Goal: Task Accomplishment & Management: Manage account settings

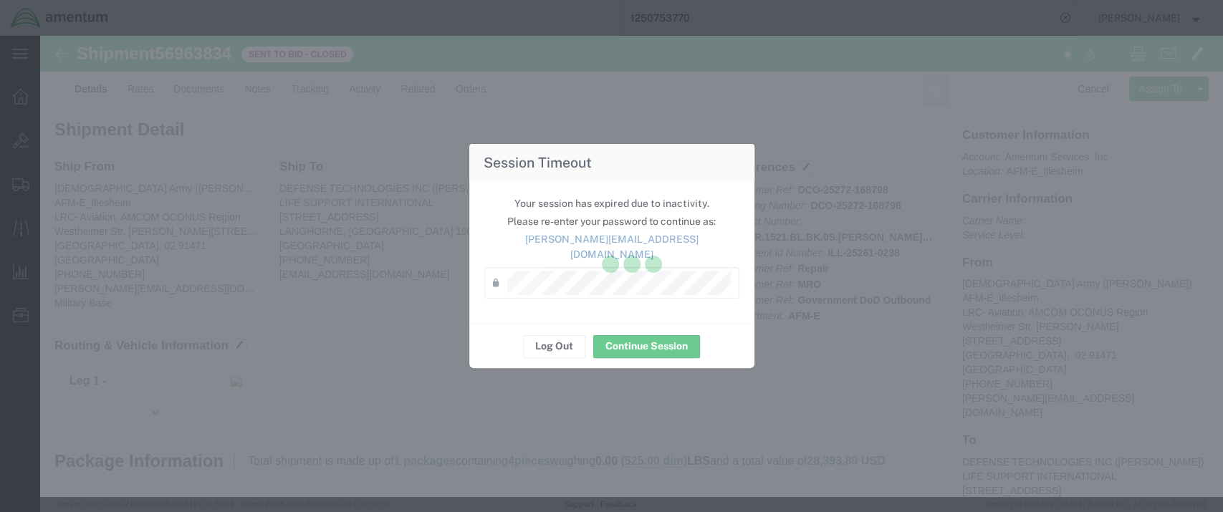
scroll to position [477, 0]
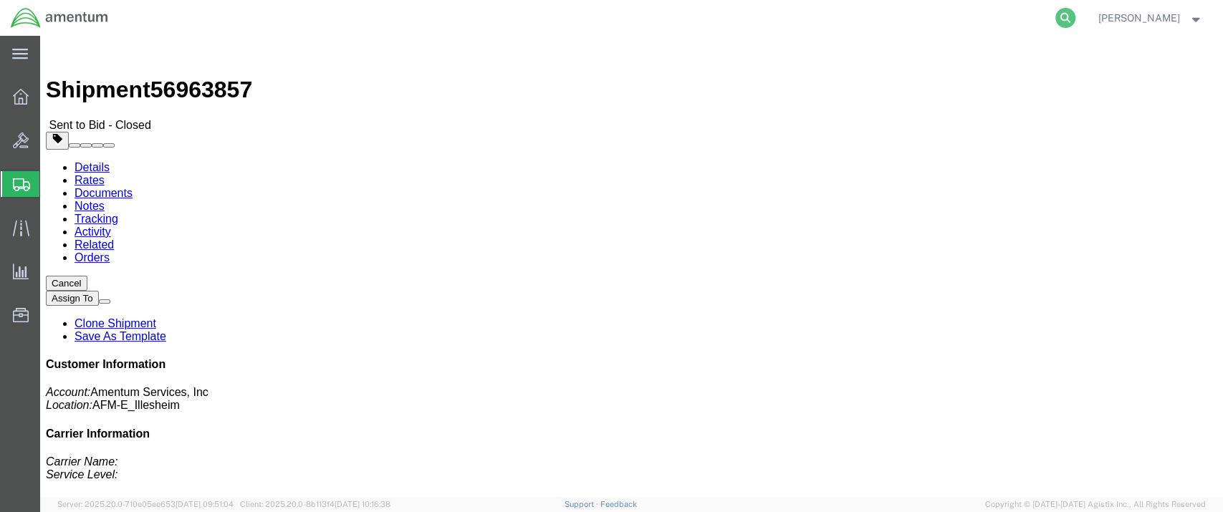
click at [1076, 18] on icon at bounding box center [1065, 18] width 20 height 20
click at [684, 17] on input "search" at bounding box center [838, 18] width 436 height 34
paste input "2722463251"
type input "2722463251"
click at [1076, 16] on icon at bounding box center [1065, 18] width 20 height 20
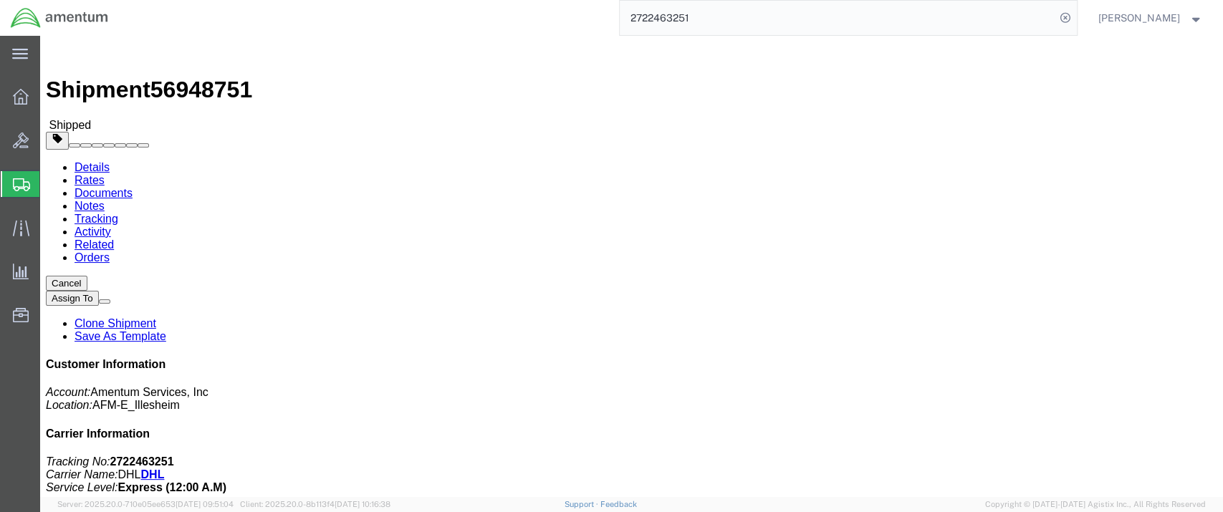
click link "Clone Shipment"
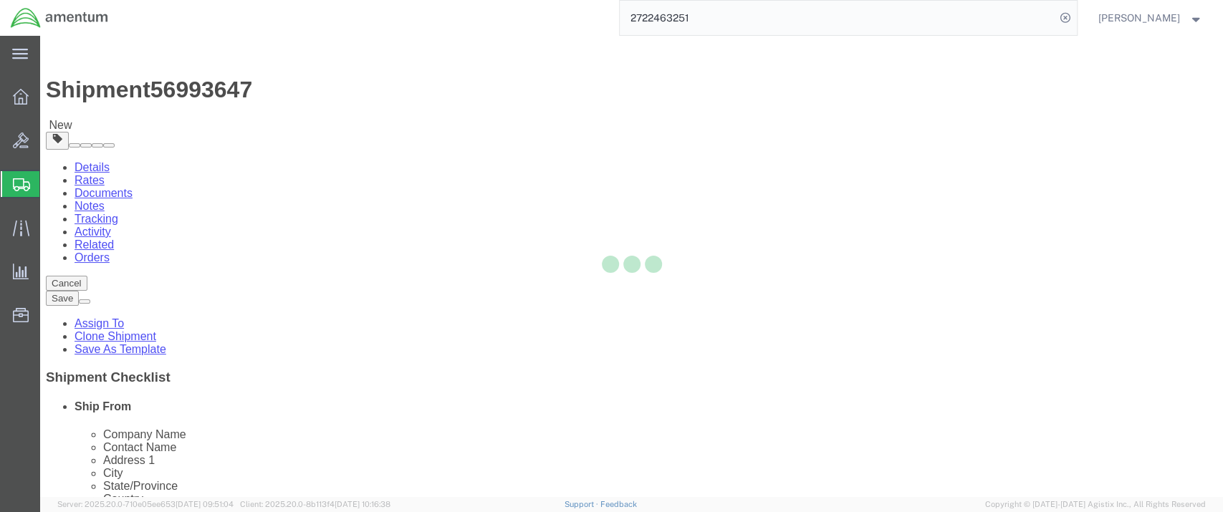
select select
select select "42637"
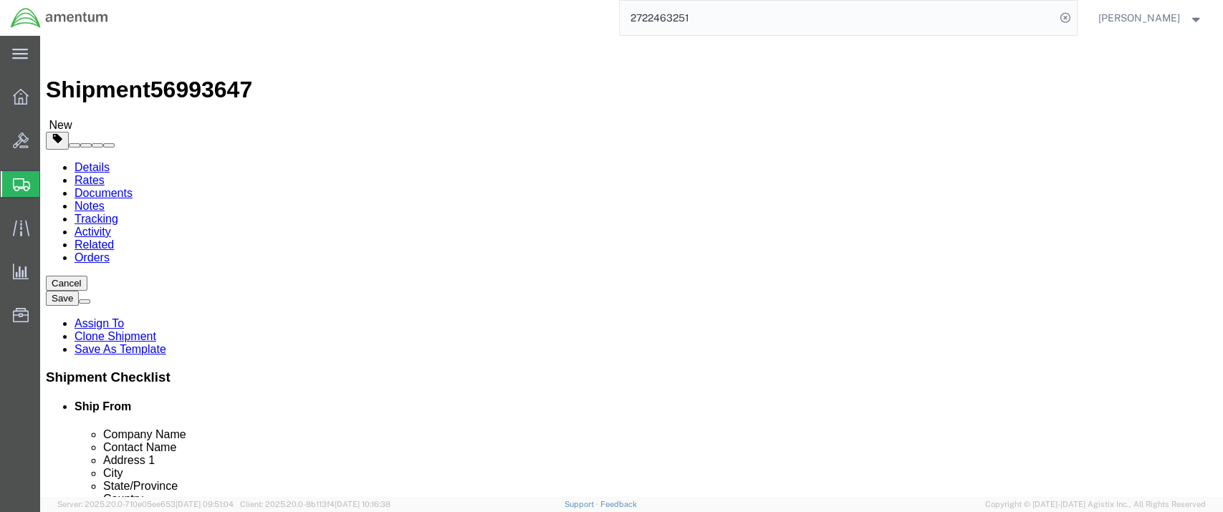
drag, startPoint x: 626, startPoint y: 267, endPoint x: 650, endPoint y: 276, distance: 26.1
click input "US Amry"
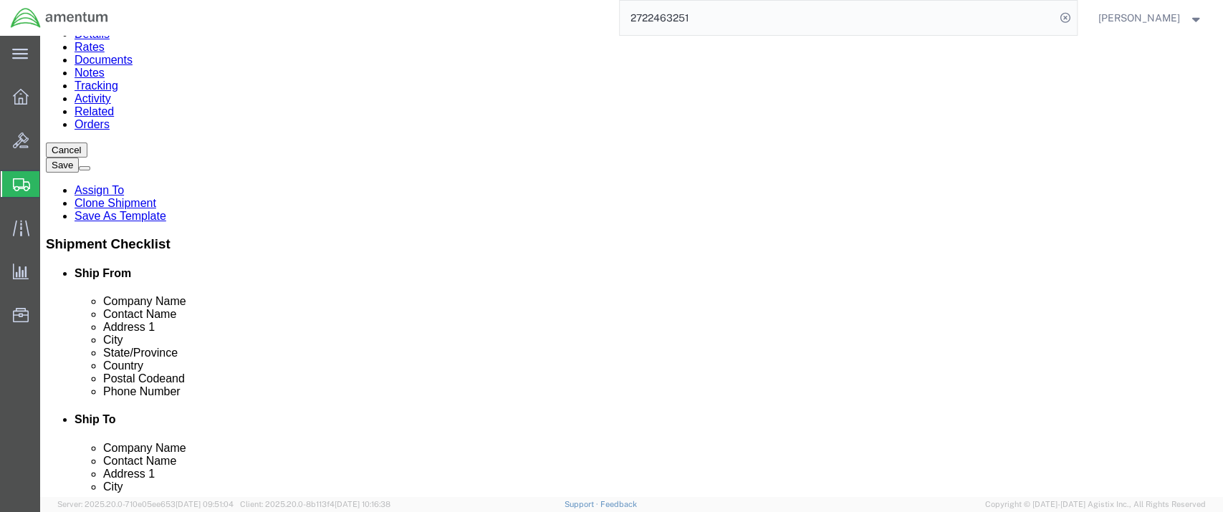
scroll to position [159, 0]
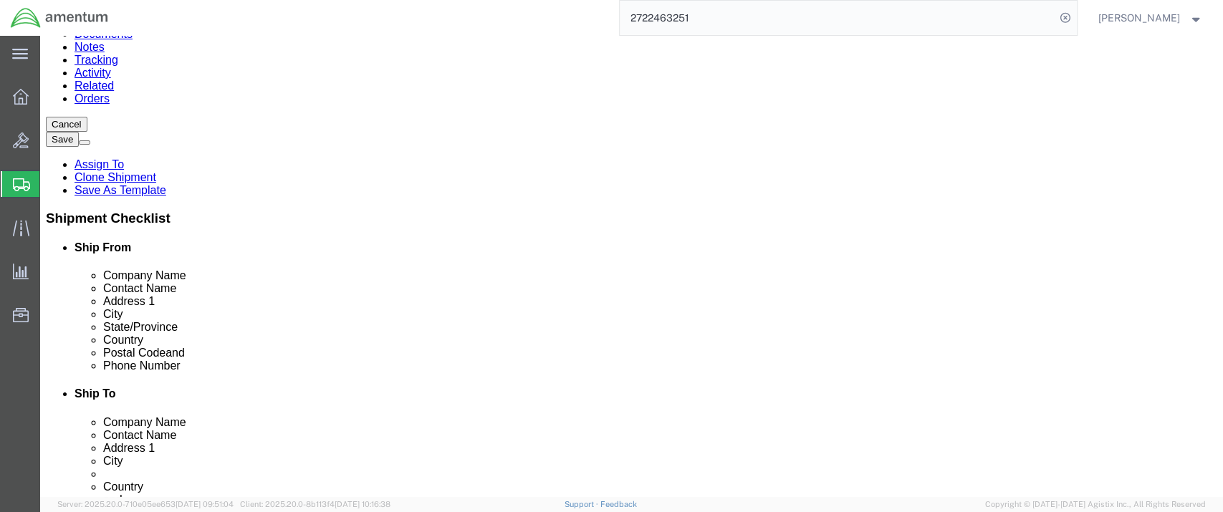
type input "[DEMOGRAPHIC_DATA] Army"
click input "checkbox"
checkbox input "false"
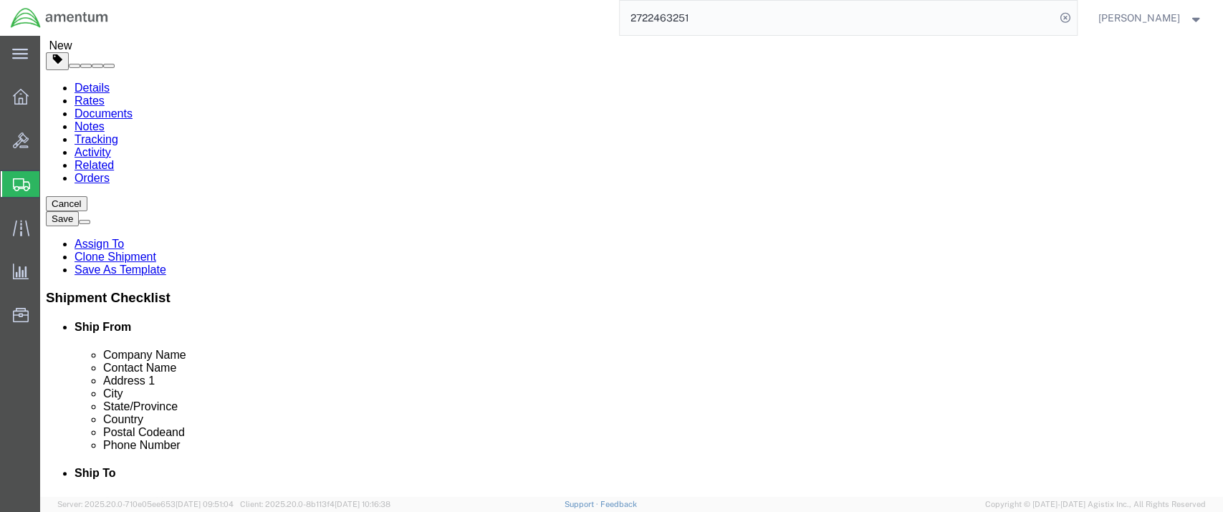
select select
click input "[PERSON_NAME]"
type input "W"
type input "CW3 [PERSON_NAME]"
drag, startPoint x: 292, startPoint y: 244, endPoint x: 169, endPoint y: 248, distance: 122.6
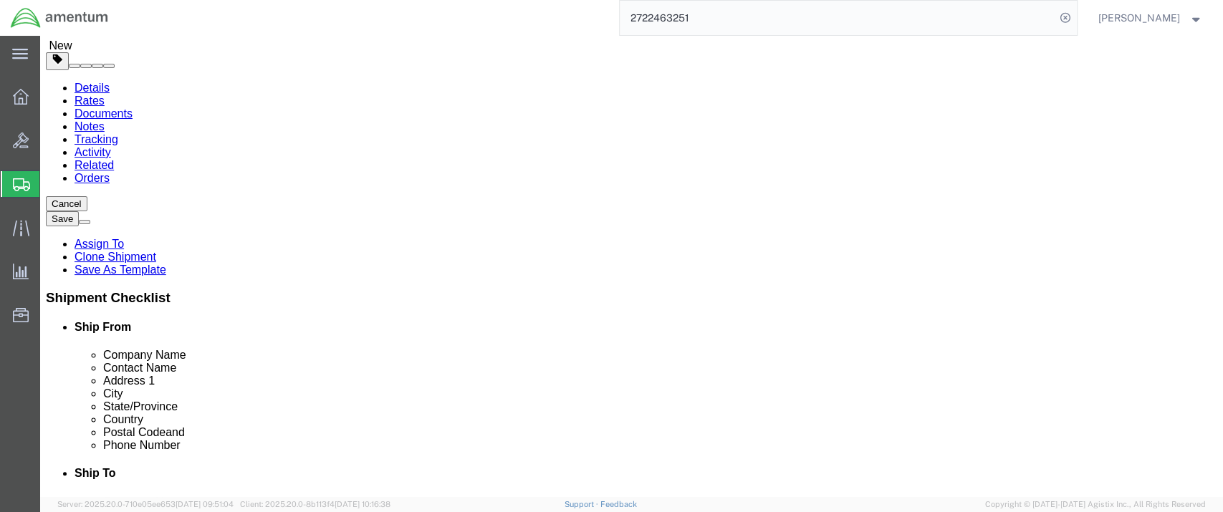
click input "1077 [PERSON_NAME] [PERSON_NAME] AVE"
type input "[STREET_ADDRESS][PERSON_NAME][PERSON_NAME]"
select select
drag, startPoint x: 257, startPoint y: 269, endPoint x: 141, endPoint y: 267, distance: 115.4
click div "Address [STREET_ADDRESS]"
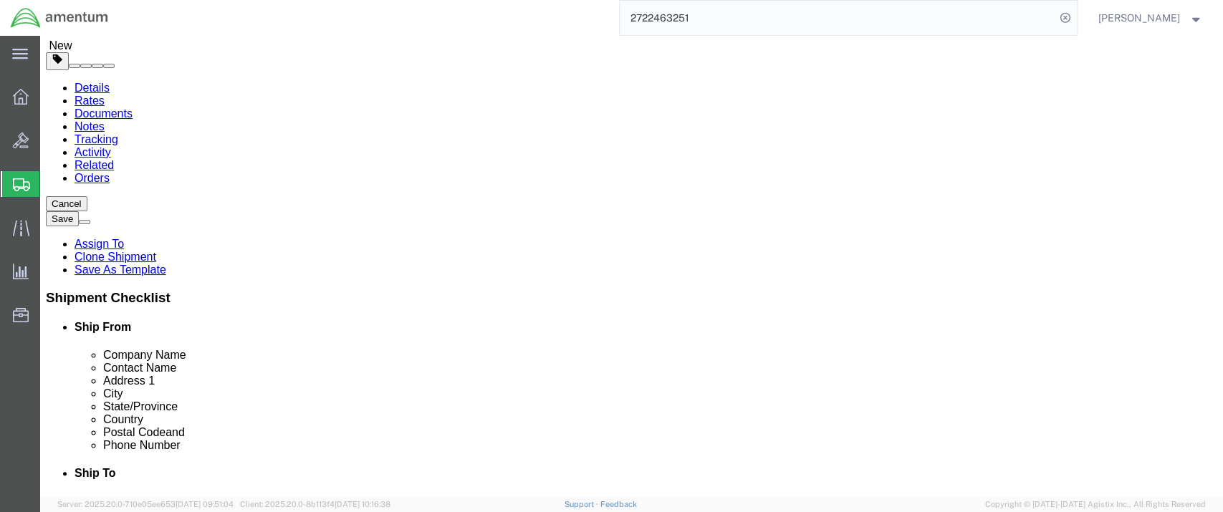
type input "Bldg. 829, [PERSON_NAME] Army Airfield"
drag, startPoint x: 262, startPoint y: 405, endPoint x: 194, endPoint y: 404, distance: 68.1
click input "[PHONE_NUMBER]"
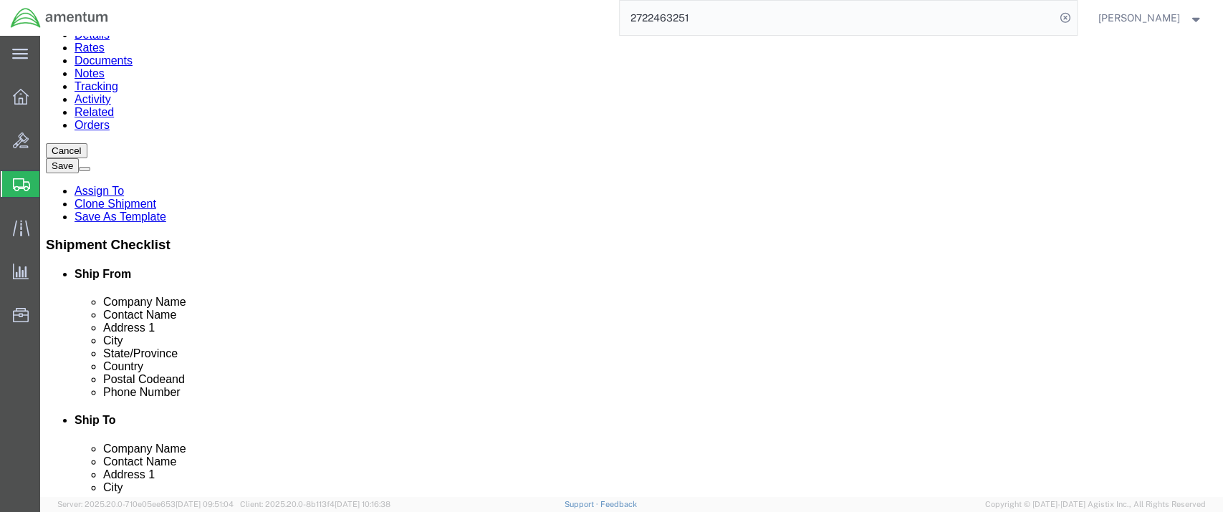
scroll to position [159, 0]
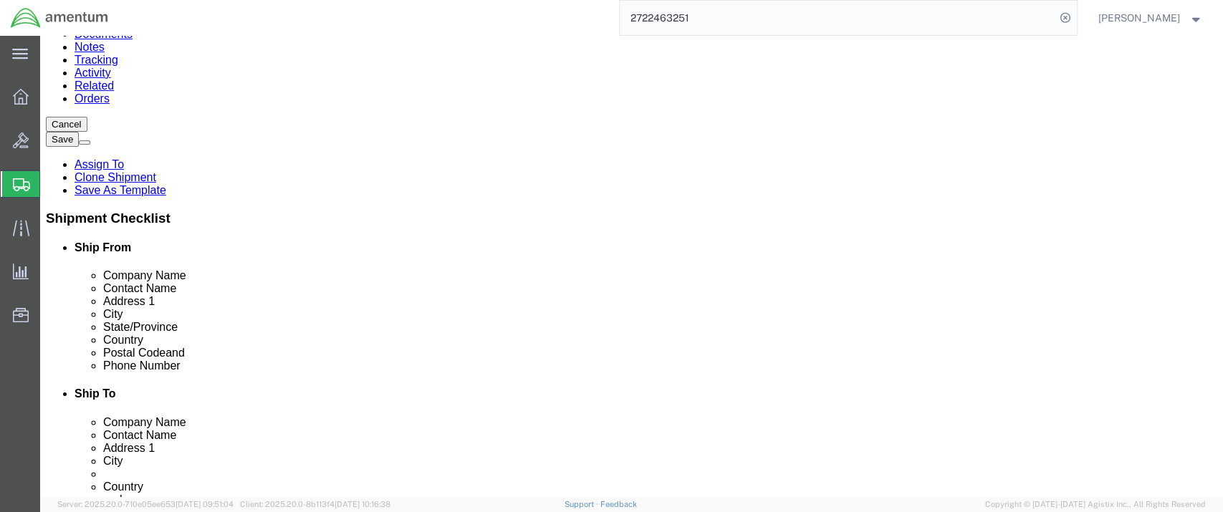
type input "[PHONE_NUMBER]"
click input "checkbox"
checkbox input "false"
click input "[PERSON_NAME][EMAIL_ADDRESS][DOMAIN_NAME]"
drag, startPoint x: 348, startPoint y: 355, endPoint x: 191, endPoint y: 356, distance: 156.9
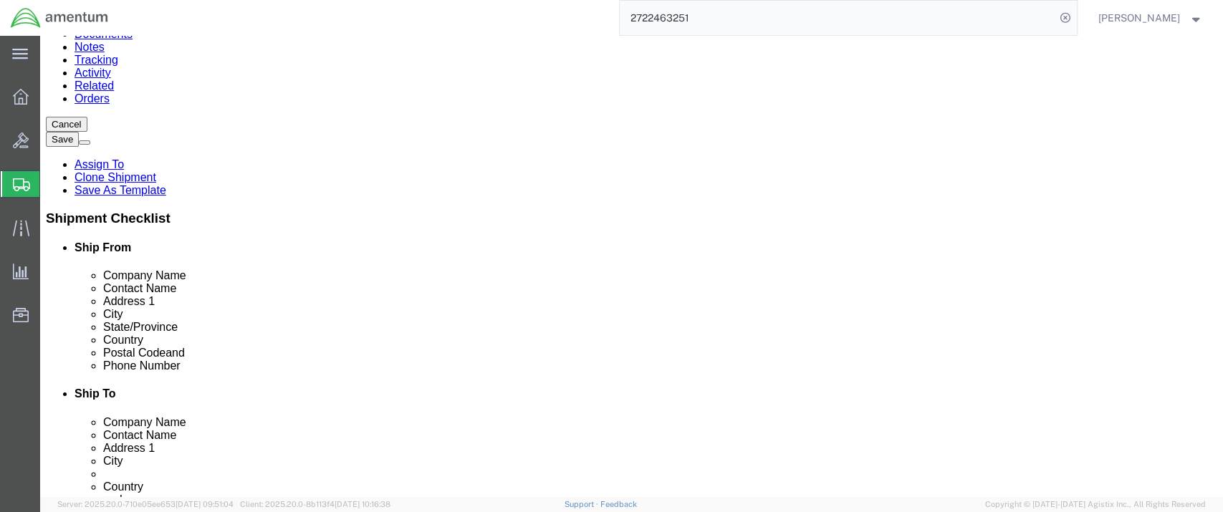
click input "[PERSON_NAME][EMAIL_ADDRESS][DOMAIN_NAME]"
paste input "[DOMAIN_NAME][PERSON_NAME]"
type input "[DOMAIN_NAME][EMAIL_ADDRESS][PERSON_NAME][DOMAIN_NAME]"
click link "ADDITIONAL INFORMATION"
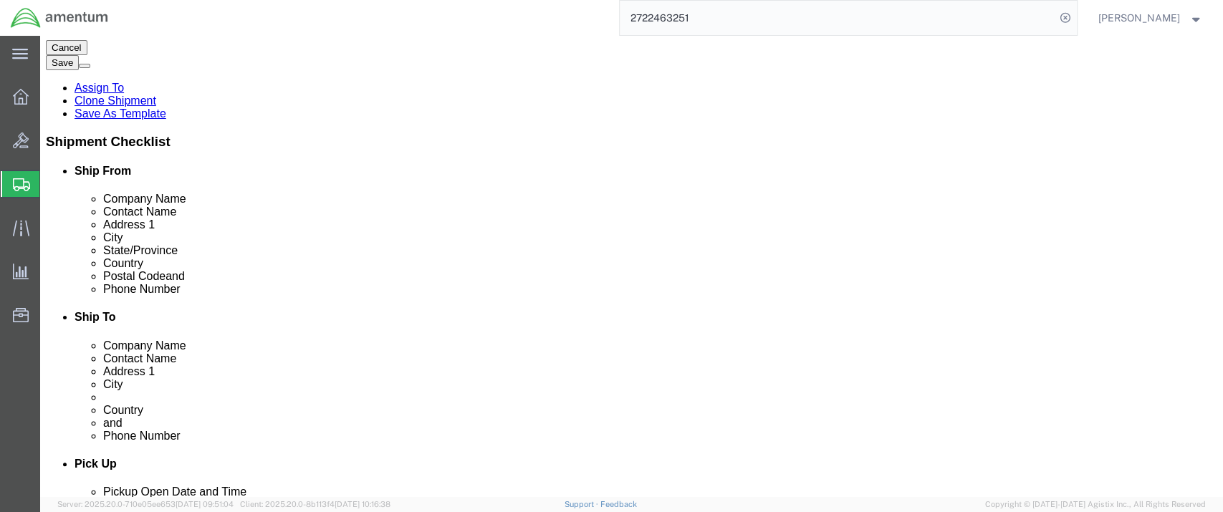
scroll to position [318, 0]
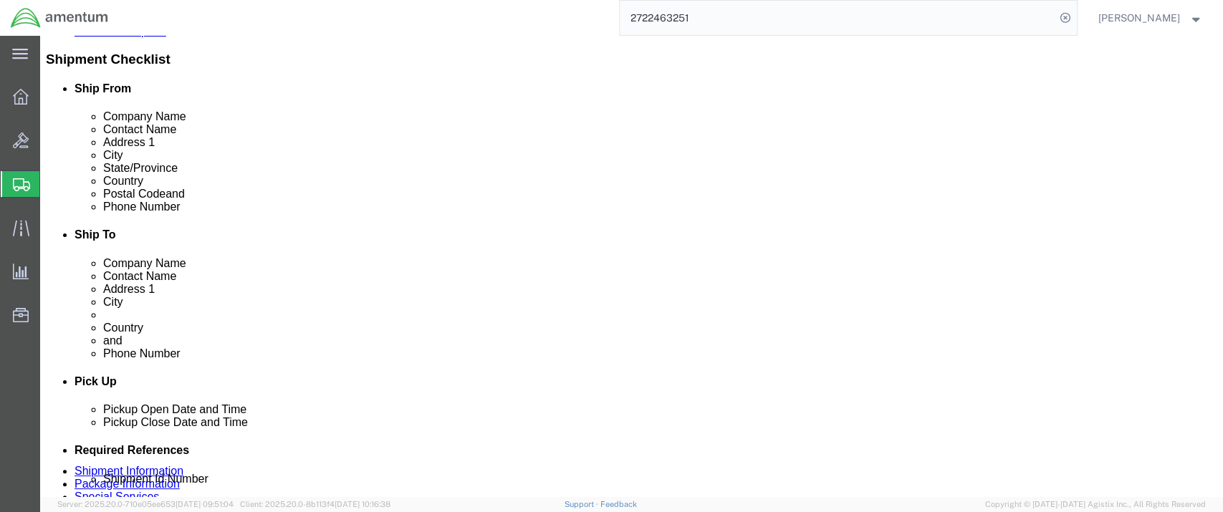
click input "checkbox"
checkbox input "false"
click link "ADDITIONAL INFORMATION"
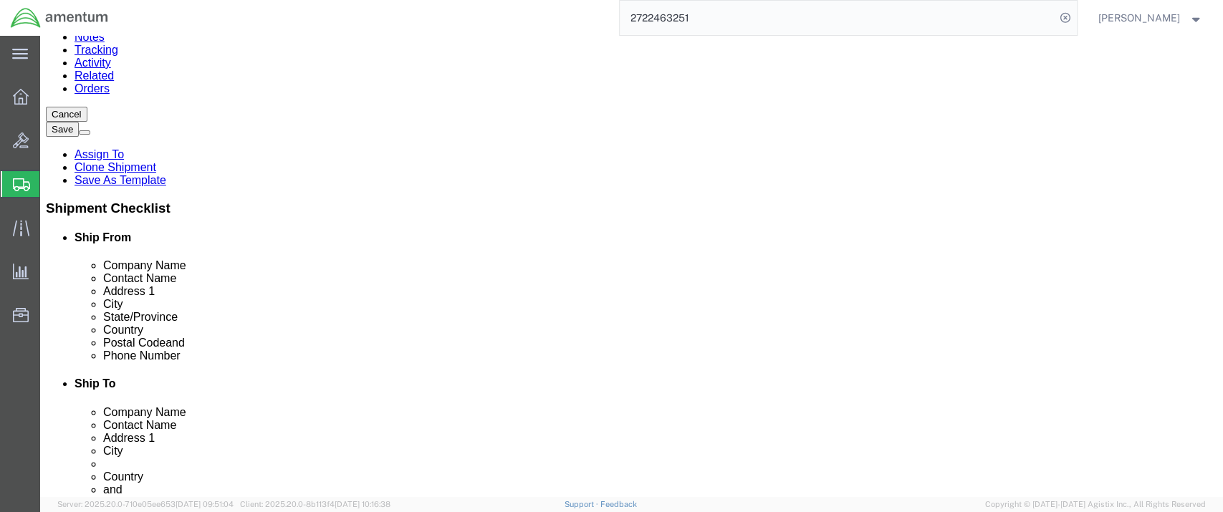
scroll to position [159, 0]
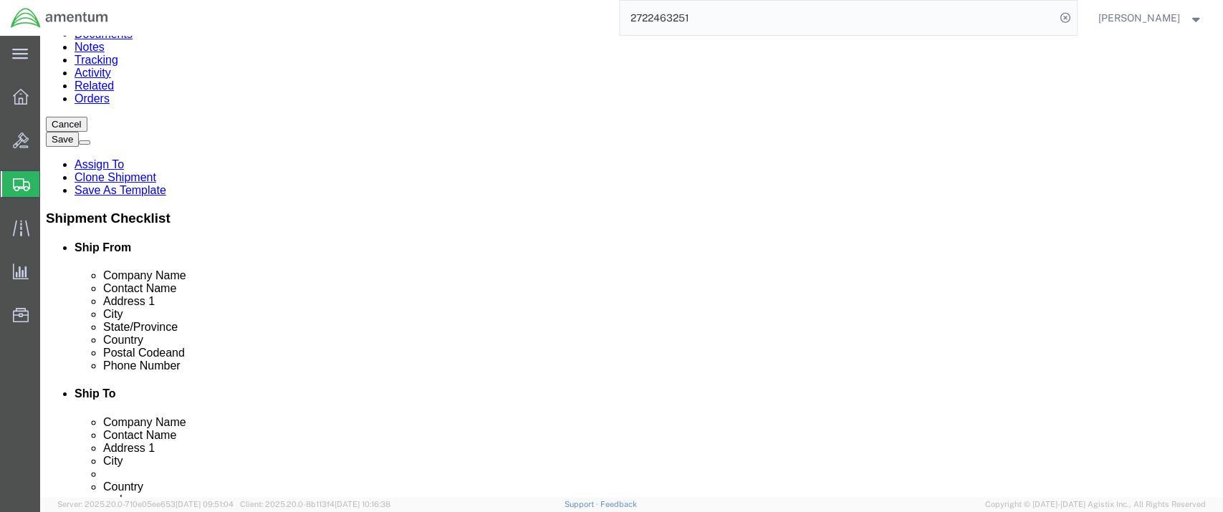
click input "96854"
drag, startPoint x: 231, startPoint y: 300, endPoint x: 173, endPoint y: 301, distance: 57.3
click input "96854"
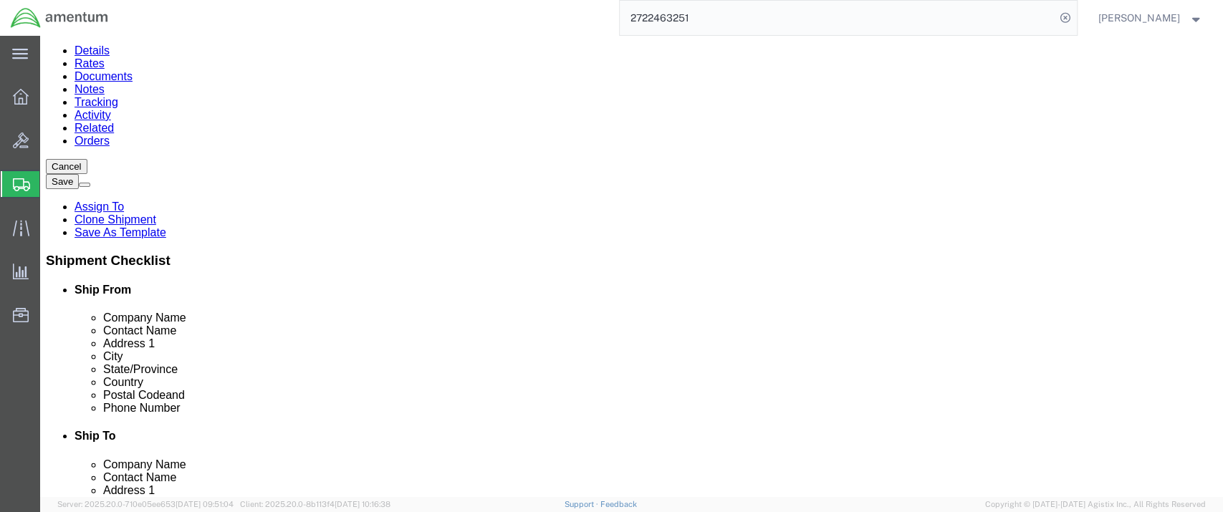
scroll to position [80, 0]
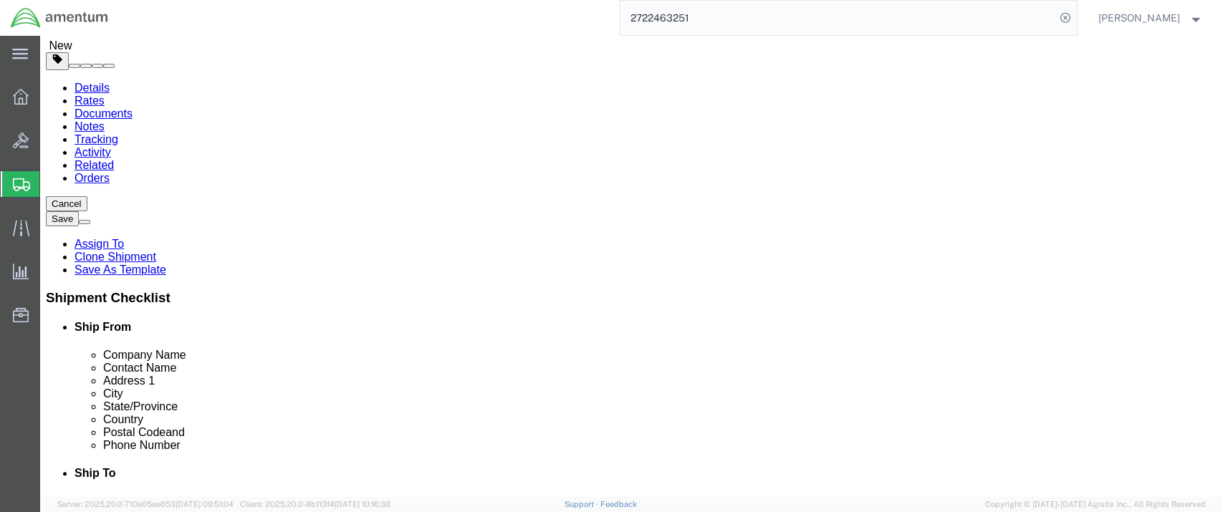
type input "96857"
select select
drag, startPoint x: 234, startPoint y: 295, endPoint x: 169, endPoint y: 300, distance: 65.3
click input "Wahiawa"
type input "[PERSON_NAME] Barracks"
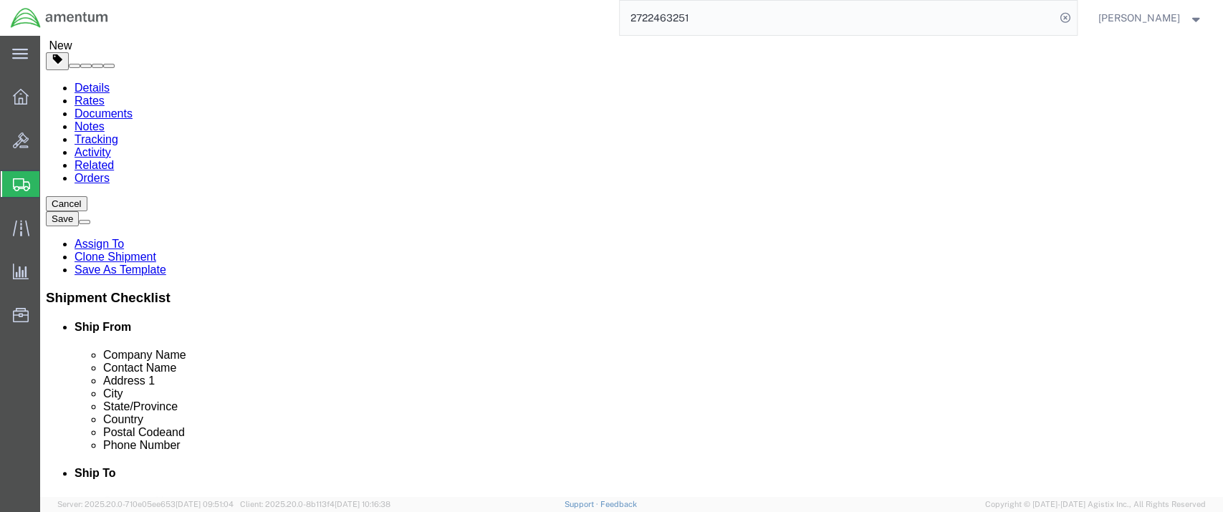
select select
click label "City"
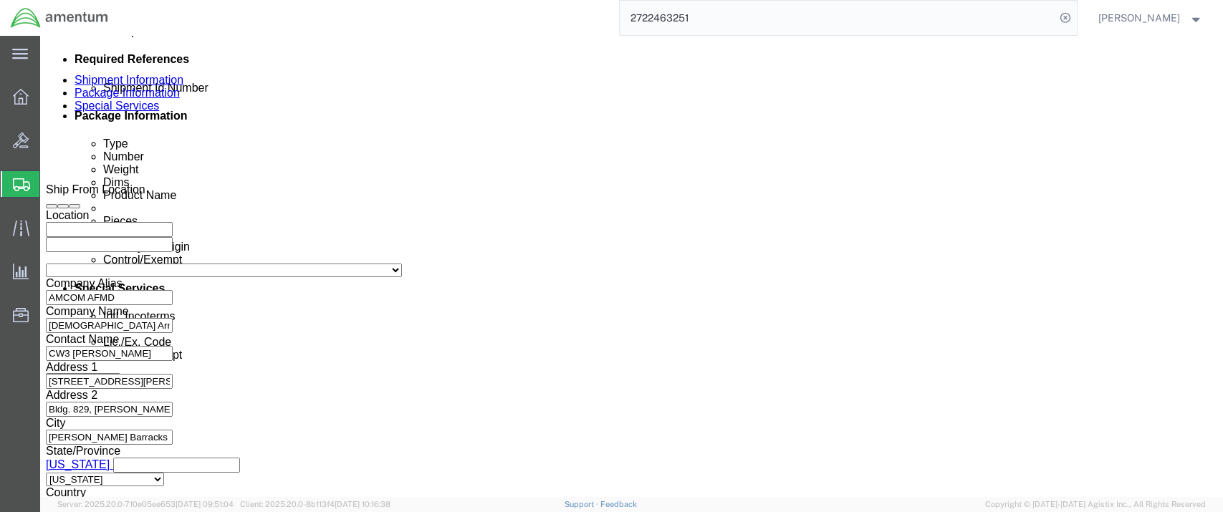
scroll to position [717, 0]
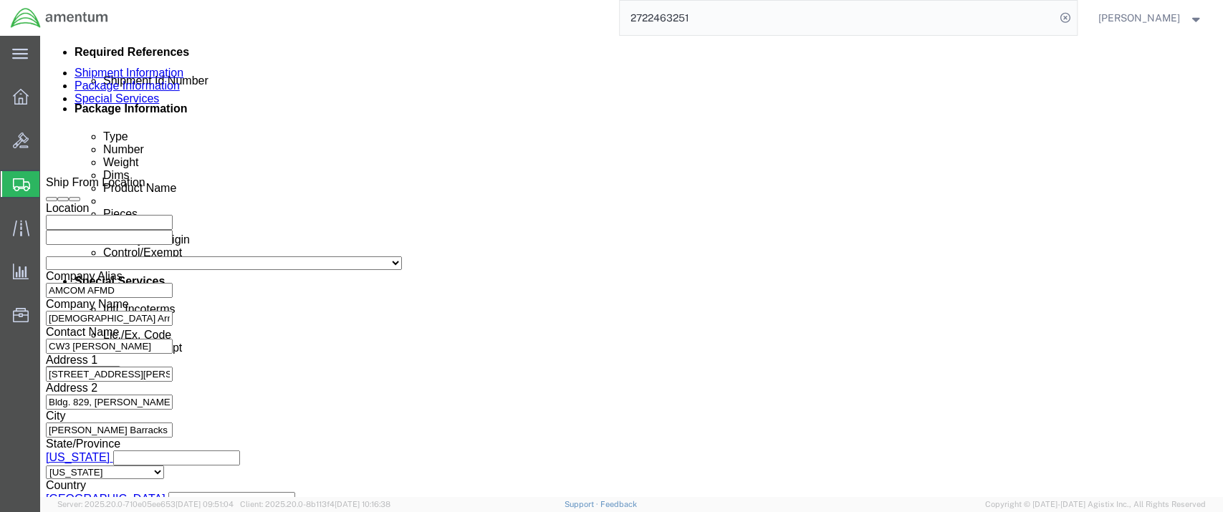
drag, startPoint x: 196, startPoint y: 17, endPoint x: 121, endPoint y: 18, distance: 75.2
click div "Shipment 56993647 New"
copy span "56993647"
drag, startPoint x: 211, startPoint y: 313, endPoint x: 160, endPoint y: 312, distance: 51.6
click input "56948751"
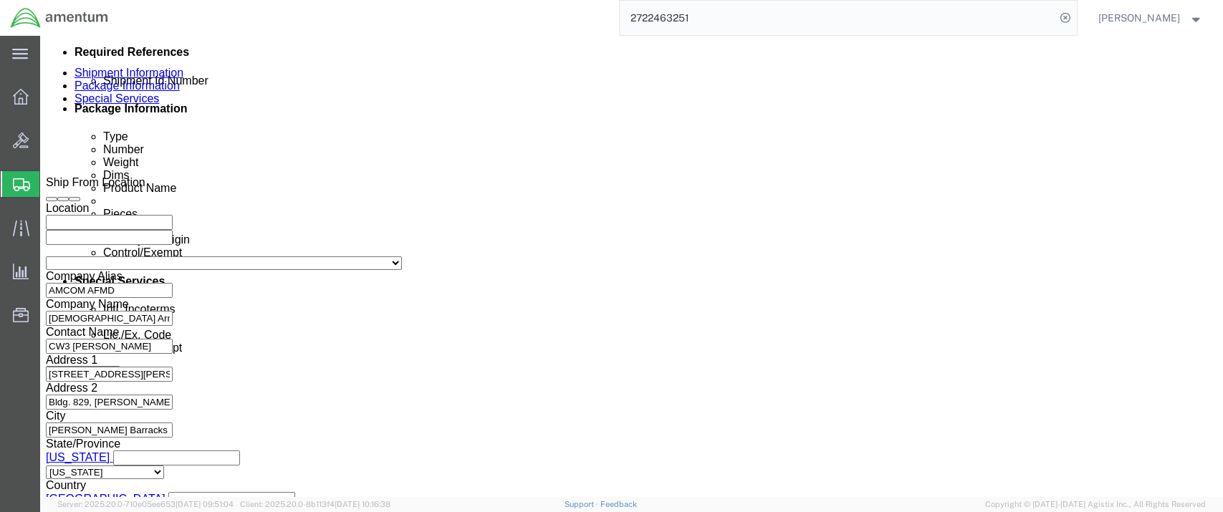
paste input "93647"
type input "56993647"
click icon "button"
drag, startPoint x: 788, startPoint y: 289, endPoint x: 739, endPoint y: 292, distance: 49.5
click input "56993647"
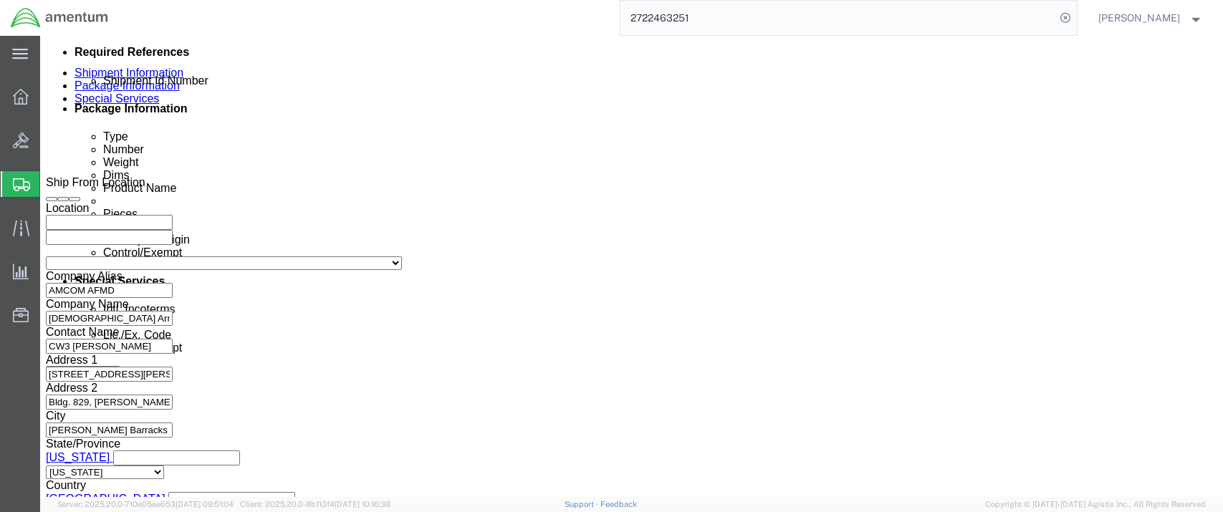
click input "AFM-E"
drag, startPoint x: 201, startPoint y: 288, endPoint x: 164, endPoint y: 290, distance: 36.6
click input "AFM-E"
drag, startPoint x: 197, startPoint y: 284, endPoint x: 159, endPoint y: 287, distance: 38.0
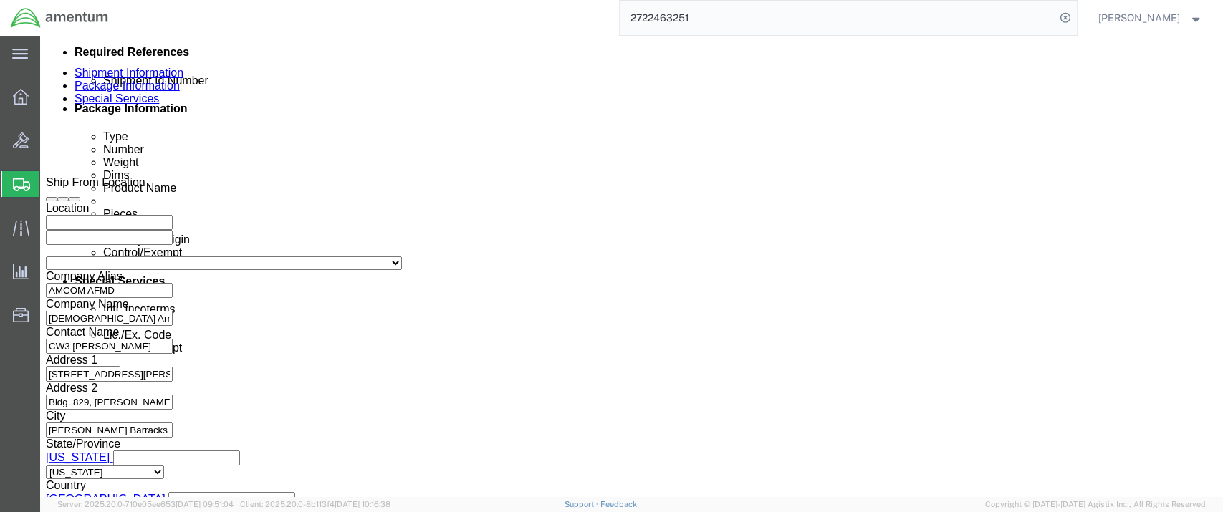
click input "AFM-E"
paste input "56993647"
type input "56993647"
click select "Select Account Type Activity ID Airline Appointment Number ASN Batch Request # …"
select select "DEPT"
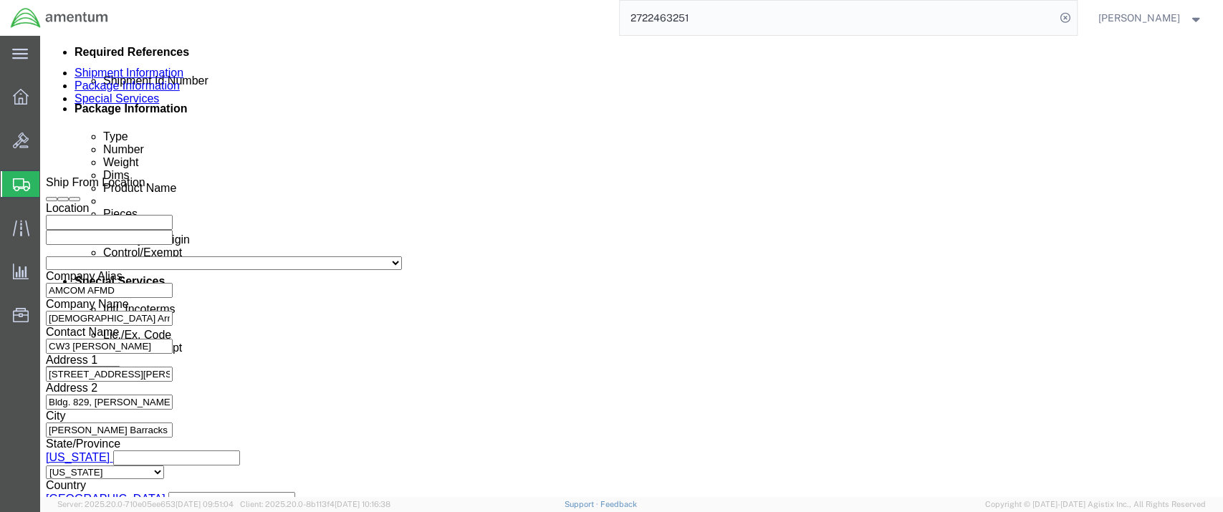
click select "Select Account Type Activity ID Airline Appointment Number ASN Batch Request # …"
drag, startPoint x: 791, startPoint y: 287, endPoint x: 724, endPoint y: 287, distance: 67.4
click div "Select Account Type Activity ID Airline Appointment Number ASN Batch Request # …"
type input "AFM-E"
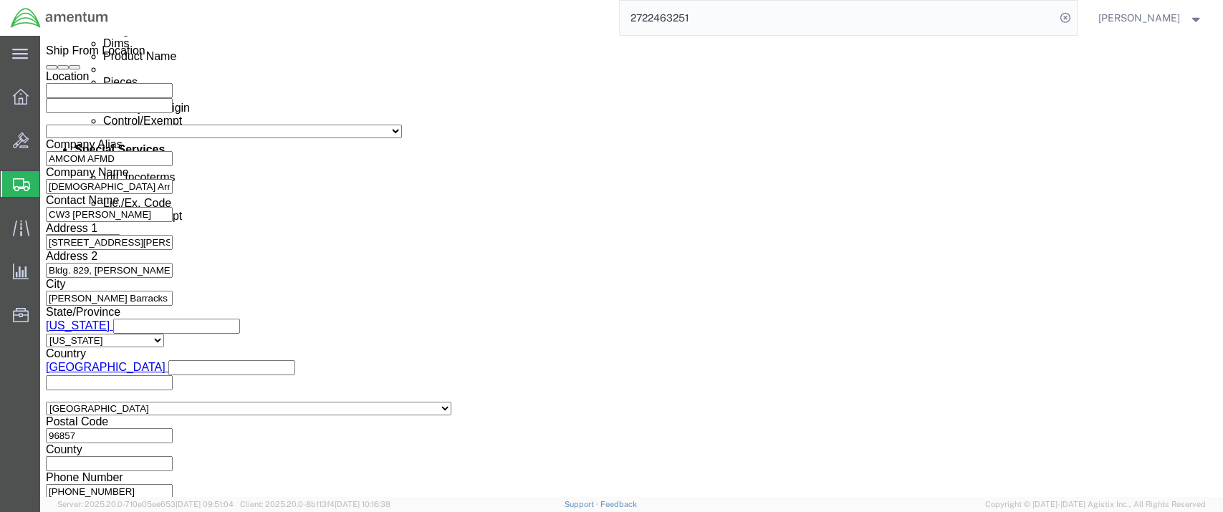
scroll to position [876, 0]
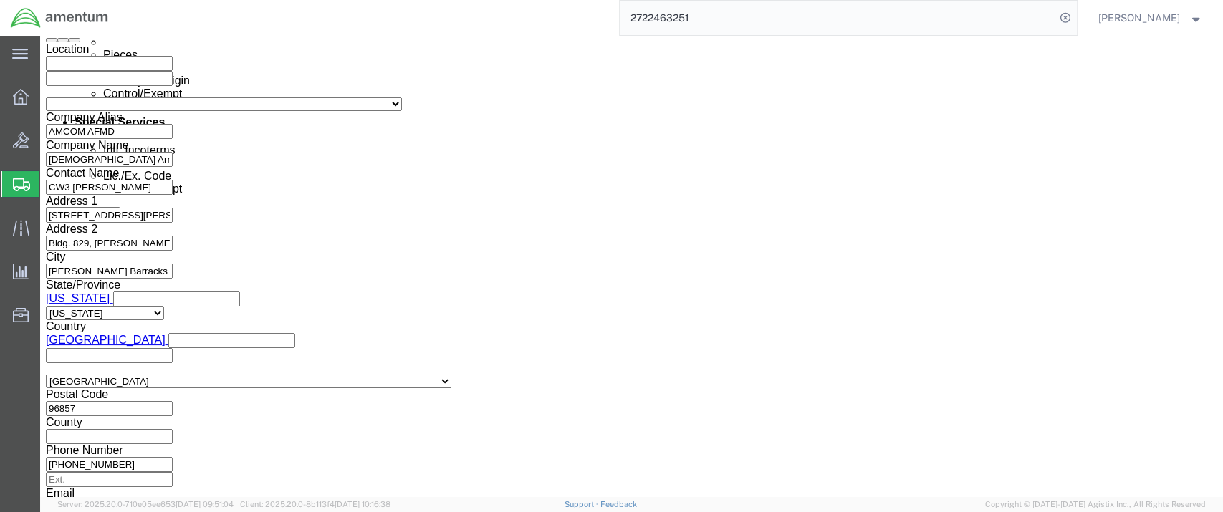
click button "Save"
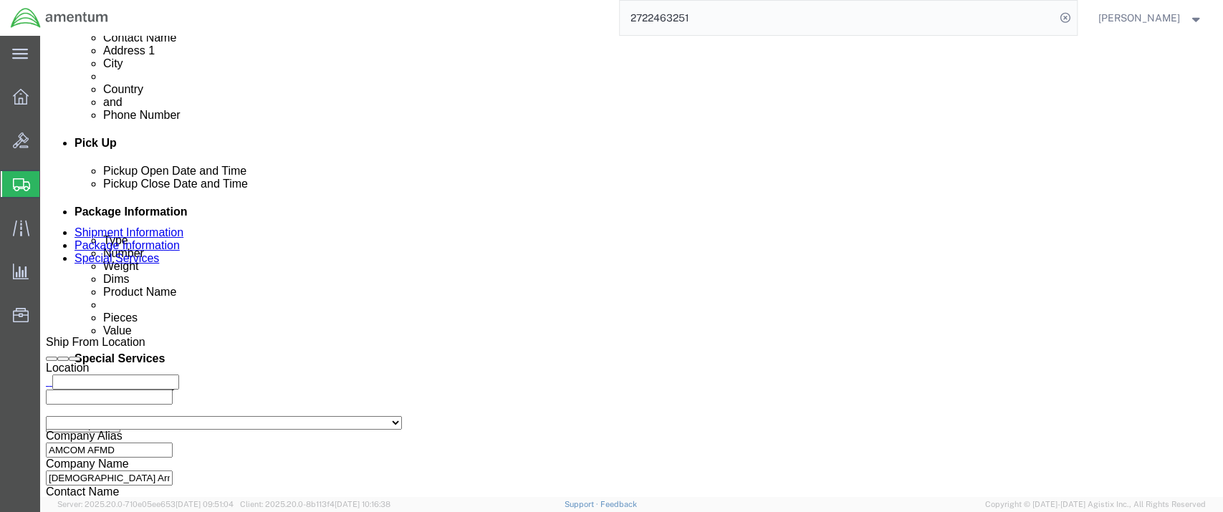
scroll to position [239, 0]
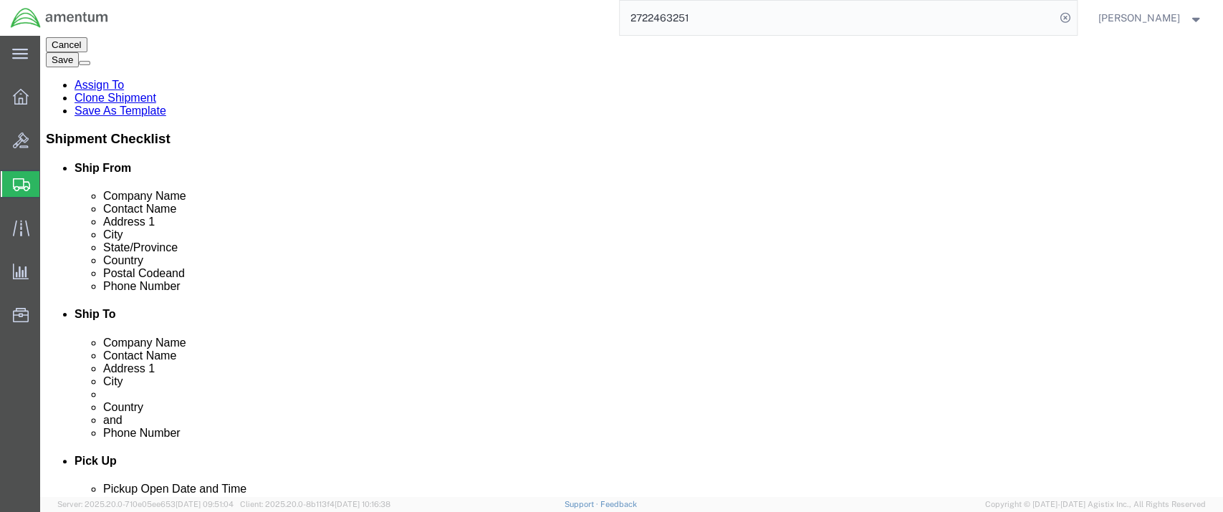
drag, startPoint x: 768, startPoint y: 273, endPoint x: 636, endPoint y: 275, distance: 132.6
click input "[EMAIL_ADDRESS][PERSON_NAME][DOMAIN_NAME]"
paste input "[PERSON_NAME][EMAIL_ADDRESS][DOMAIN_NAME]"
type input "[PERSON_NAME][EMAIL_ADDRESS][DOMAIN_NAME]"
click input "checkbox"
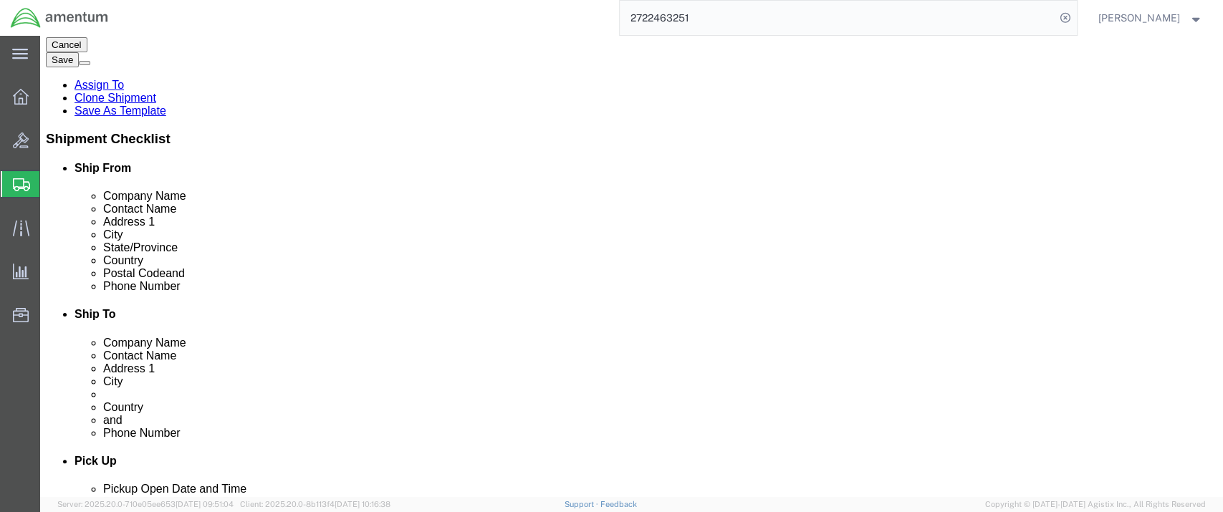
checkbox input "false"
drag, startPoint x: 702, startPoint y: 244, endPoint x: 636, endPoint y: 244, distance: 65.9
click input "[PHONE_NUMBER]"
paste input "[PHONE_NUMBER]"
type input "[PHONE_NUMBER]"
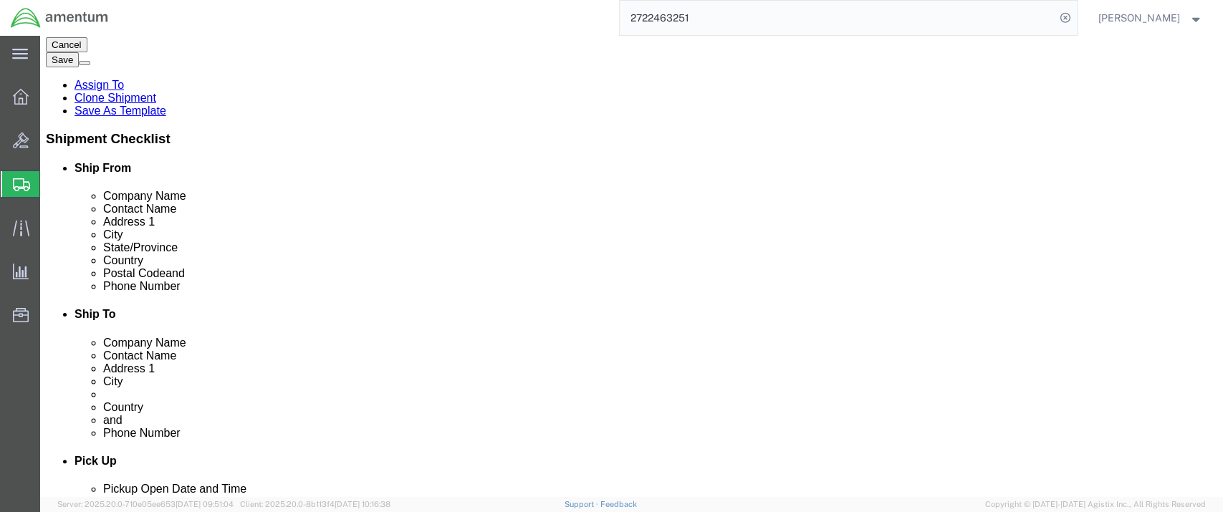
click div "Select EIN EORI TIN VAT Other [US_VEHICLE_IDENTIFICATION_NUMBER]"
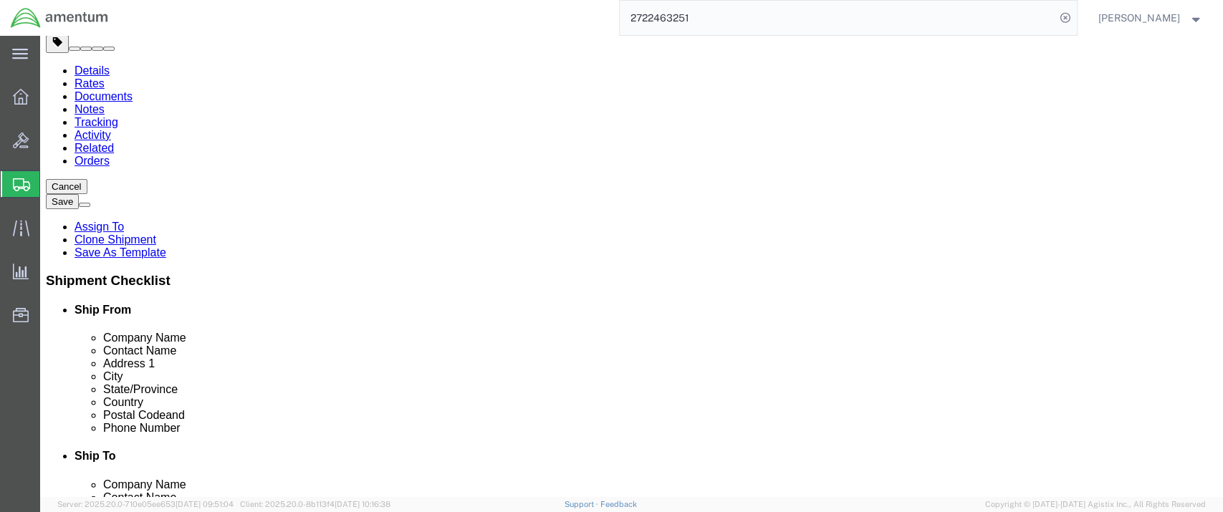
scroll to position [0, 0]
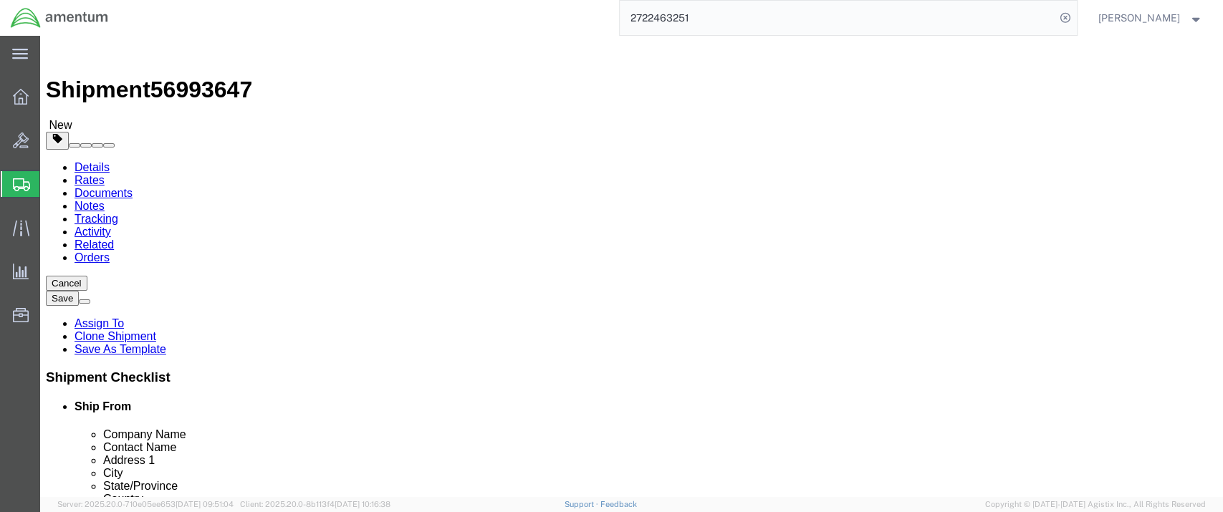
drag, startPoint x: 648, startPoint y: 295, endPoint x: 607, endPoint y: 295, distance: 41.6
click div "[PERSON_NAME]"
type input "m"
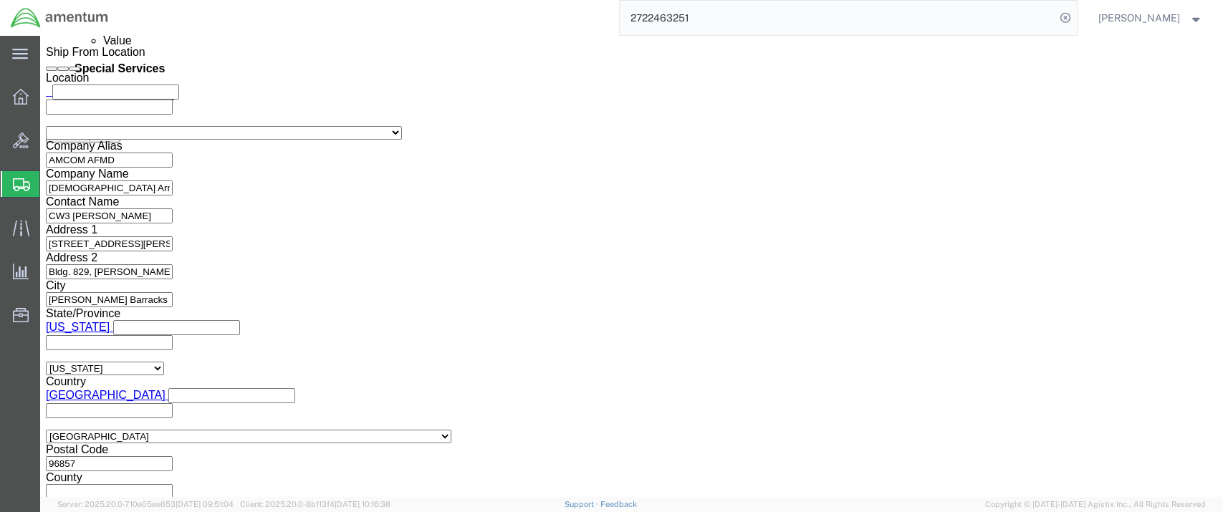
scroll to position [919, 0]
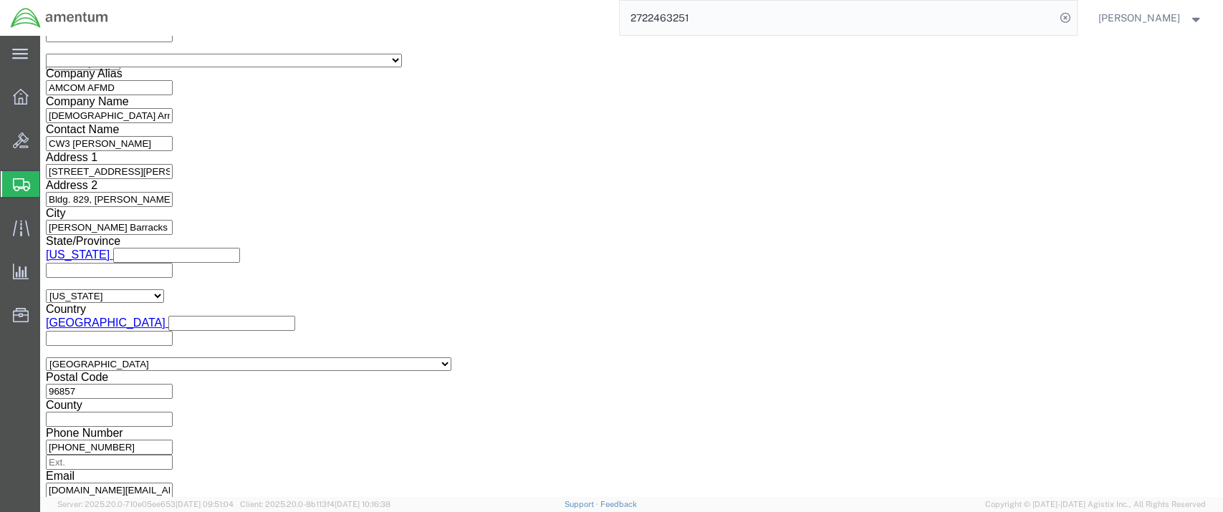
type input "[PERSON_NAME]"
click button "Save"
click icon
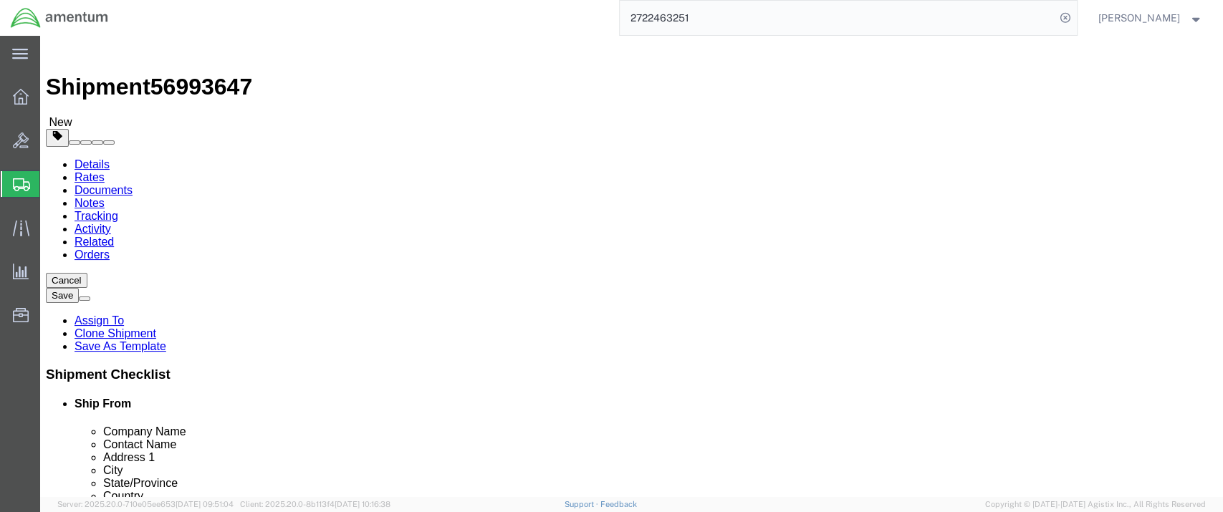
scroll to position [162, 0]
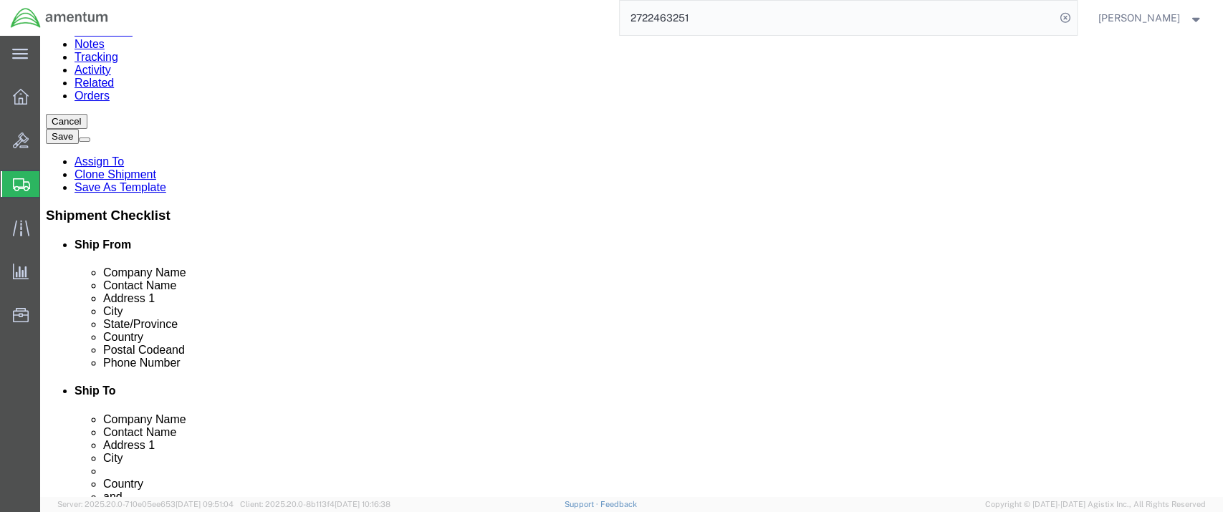
click dd "120.00 Kilogram"
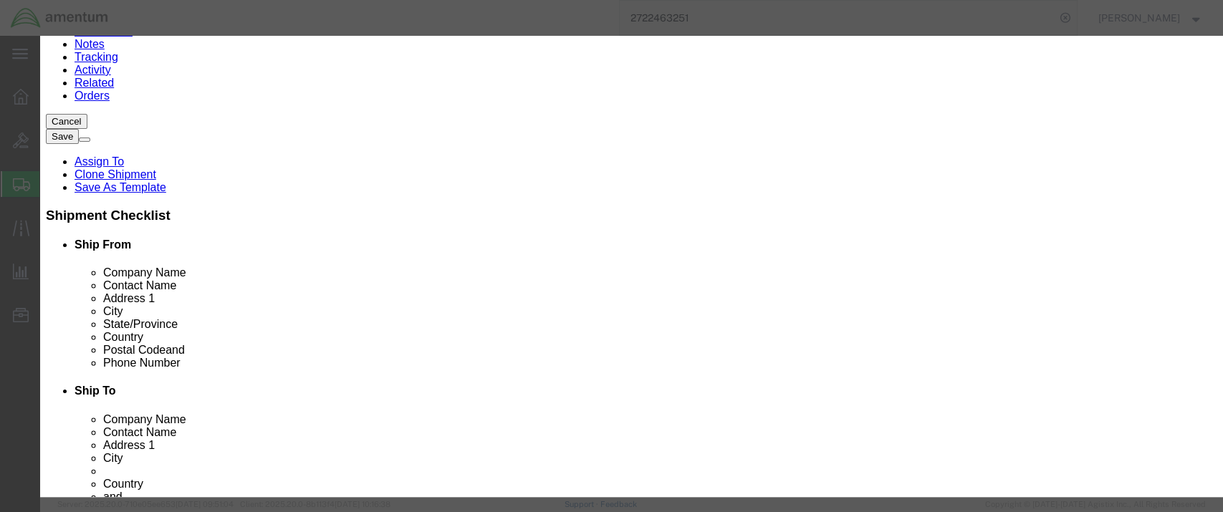
drag, startPoint x: 441, startPoint y: 107, endPoint x: 331, endPoint y: 106, distance: 110.4
click div "COLLAR,PIN-RIVET"
drag, startPoint x: 803, startPoint y: 109, endPoint x: 728, endPoint y: 112, distance: 75.3
click textarea "COLLAR,PIN-RIVET"
click input "120.00"
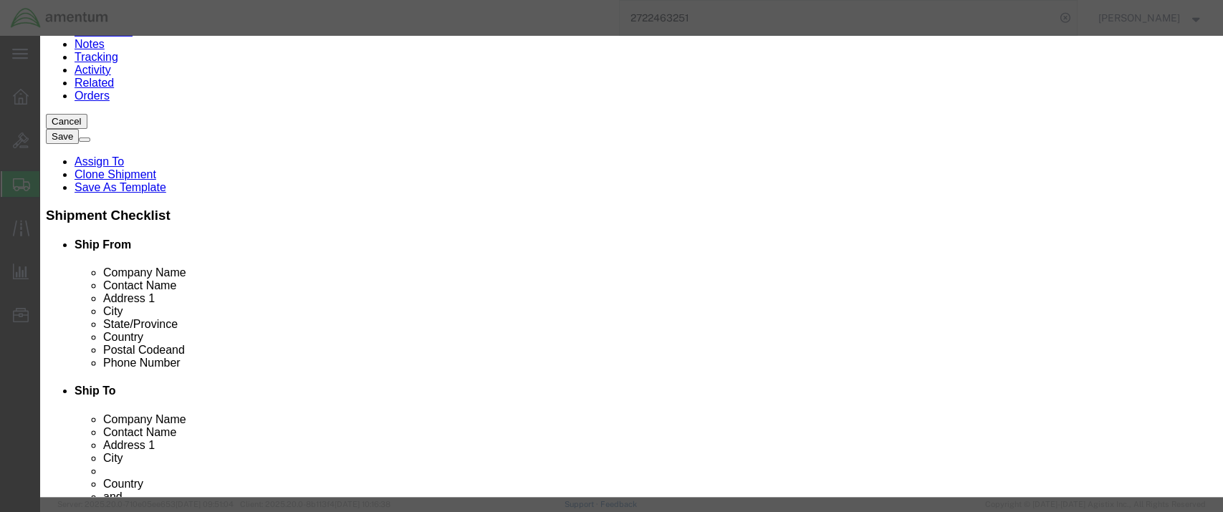
type input "110.00"
type input "150.7"
click select "Select Bag Barrels 100Board Feet Bottle Box Blister Pack Carats Can Capsule Car…"
select select "EA"
click select "Select Bag Barrels 100Board Feet Bottle Box Blister Pack Carats Can Capsule Car…"
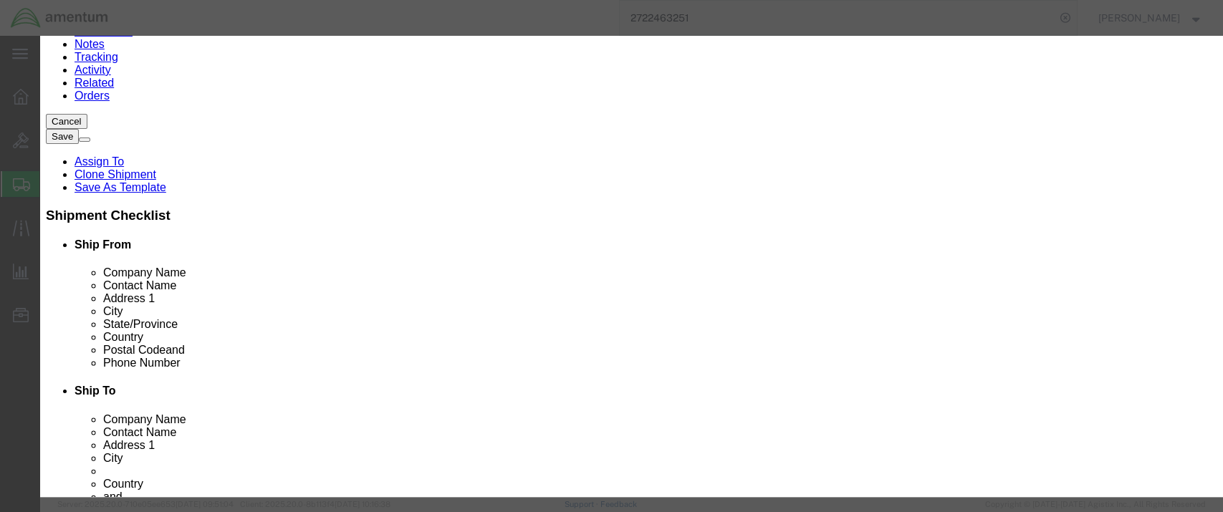
drag, startPoint x: 376, startPoint y: 164, endPoint x: 332, endPoint y: 163, distance: 43.7
click div "150.7"
type input "150.70"
click h3 "Edit content"
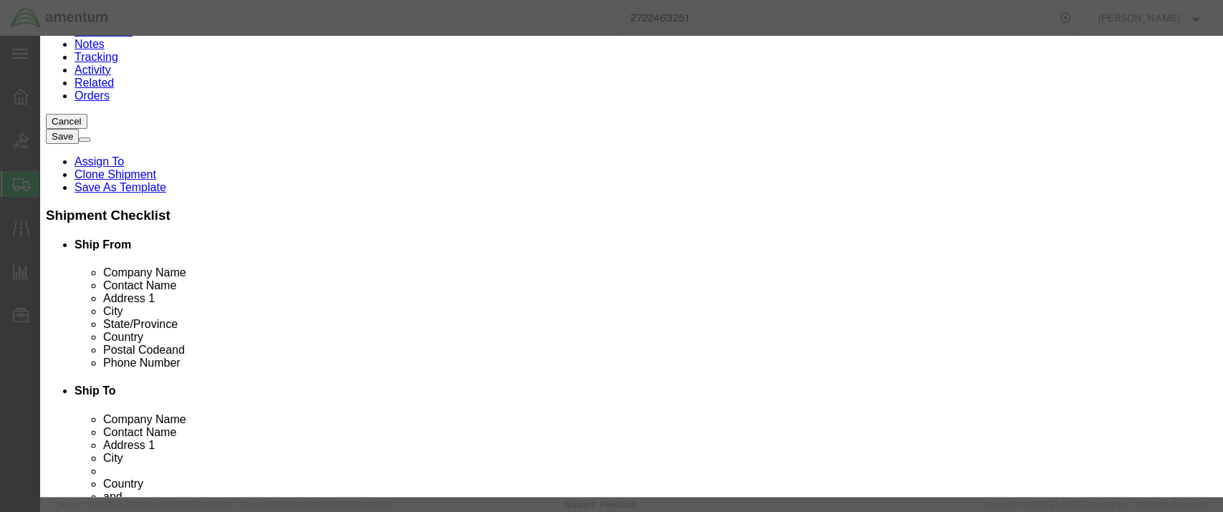
drag, startPoint x: 523, startPoint y: 262, endPoint x: 482, endPoint y: 261, distance: 41.6
click textarea "NSN: 5320-00-064-0154 / PN: HL70TW5"
click input "text"
paste input "HL70TW5"
type input "HL70TW5"
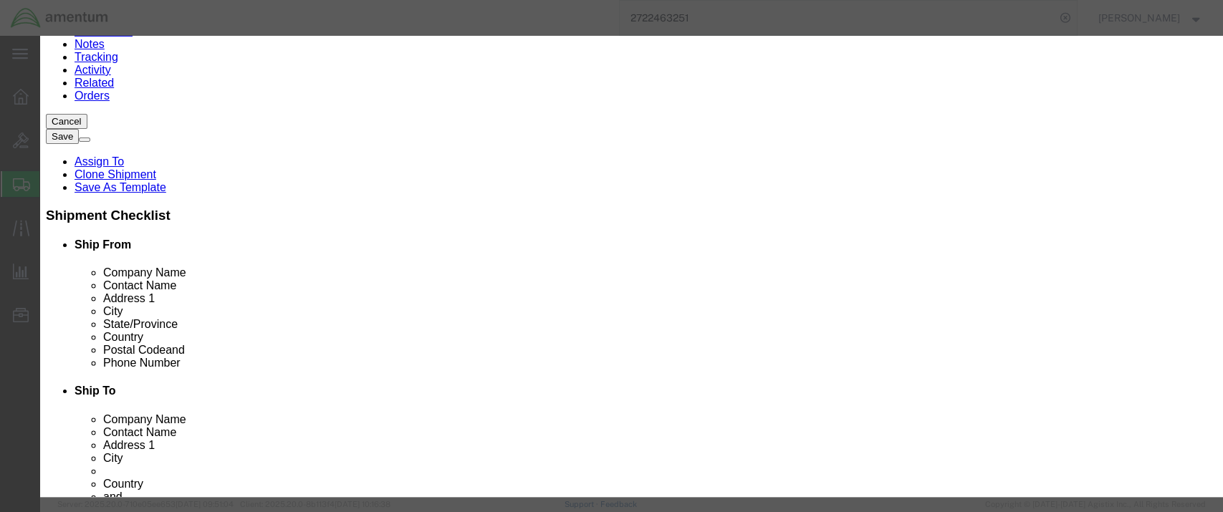
drag, startPoint x: 527, startPoint y: 261, endPoint x: 453, endPoint y: 261, distance: 73.8
click textarea "NSN: 5320-00-064-0154 / PN: HL70TW5"
type textarea "NSN: 5320-00-064-0154"
click button "Save & Close"
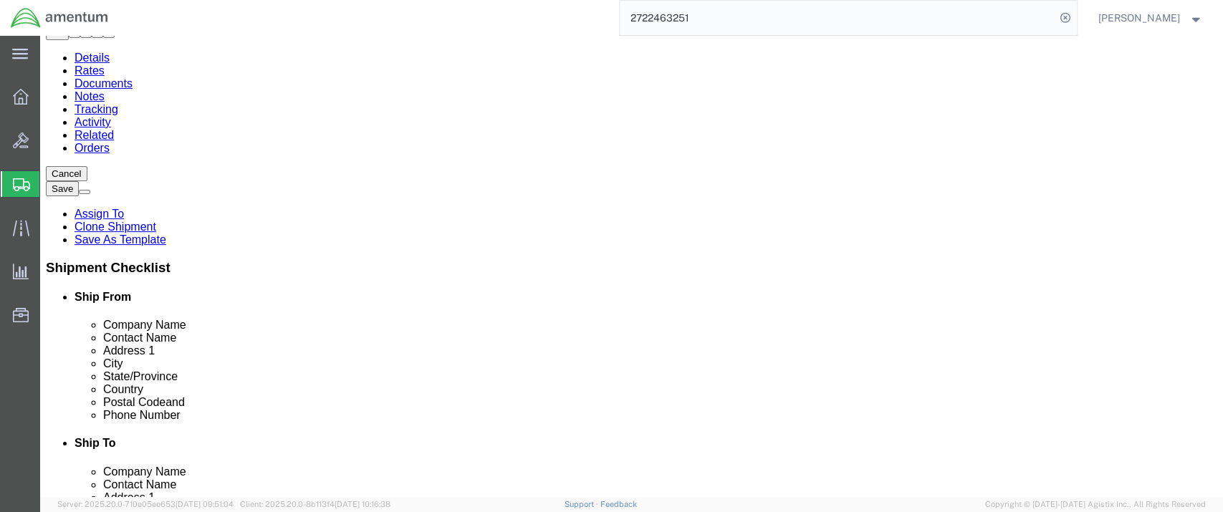
scroll to position [82, 0]
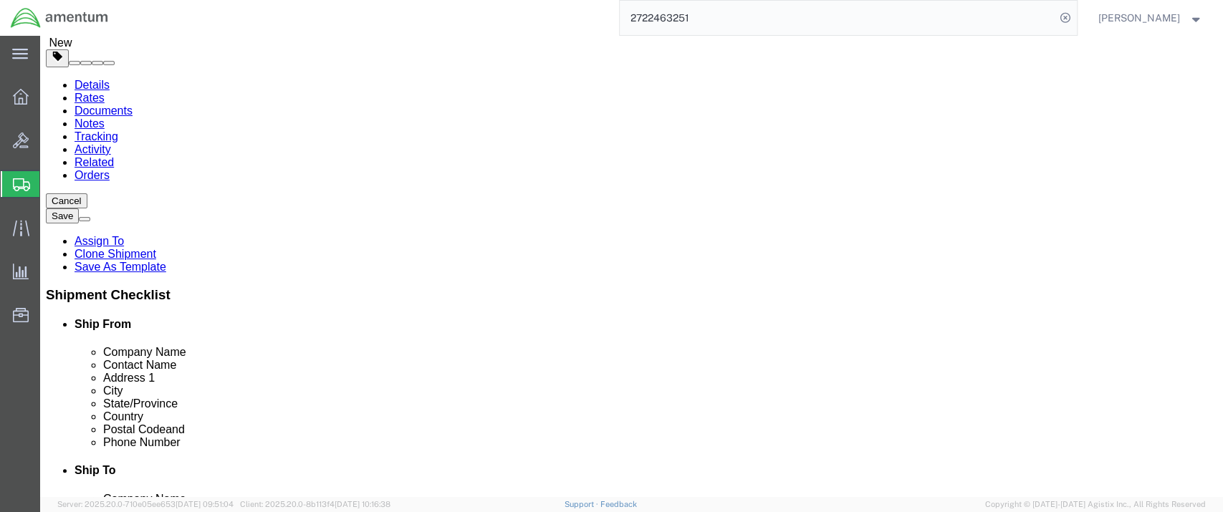
drag, startPoint x: 195, startPoint y: 233, endPoint x: 163, endPoint y: 233, distance: 32.2
click div "Length 6.00 x Width 6.00 x Height 6.00 Select cm ft in"
type input "11"
drag, startPoint x: 259, startPoint y: 231, endPoint x: 228, endPoint y: 226, distance: 31.2
click div "Length 11 x Width 6.00 x Height 6.00 Select cm ft in"
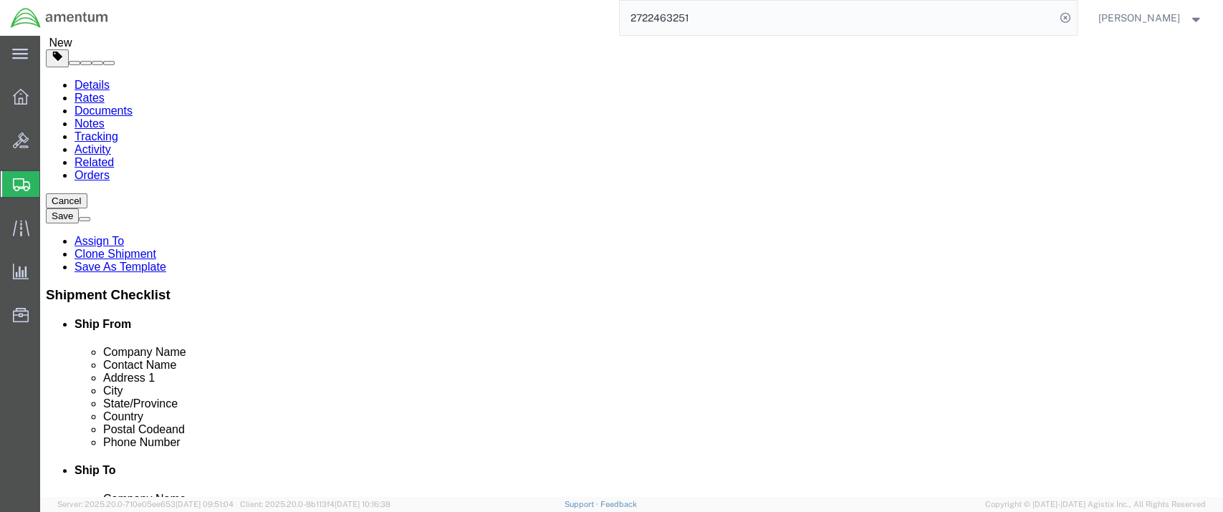
type input "12.4"
drag, startPoint x: 322, startPoint y: 230, endPoint x: 294, endPoint y: 229, distance: 28.0
click input "6.00"
type input "1.5"
click div "Package Content # 1 1 x Your Packaging Package Type Select Bale(s) Basket(s) Bo…"
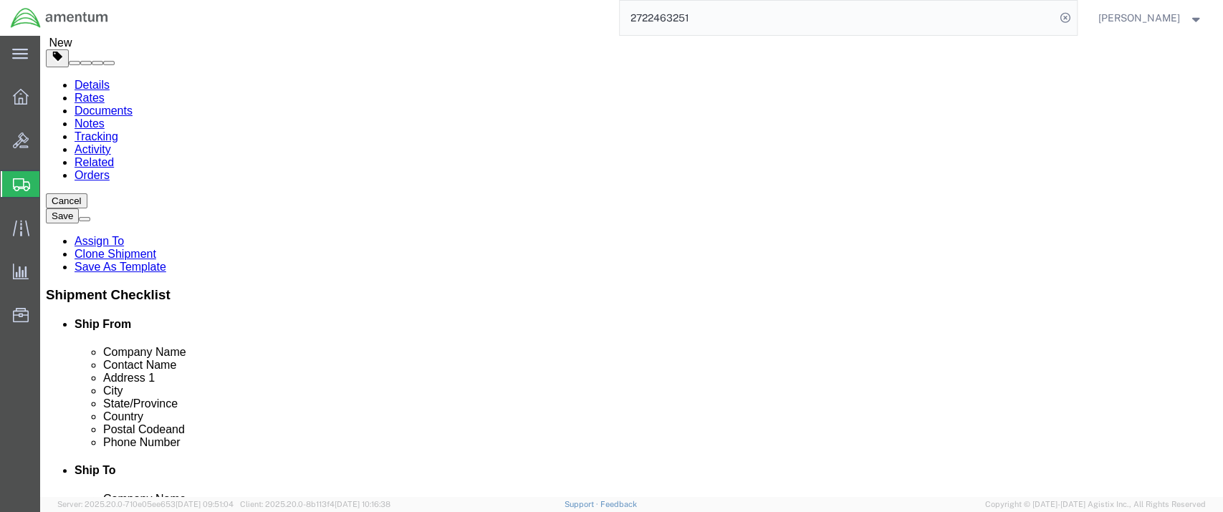
click button "Save"
click icon
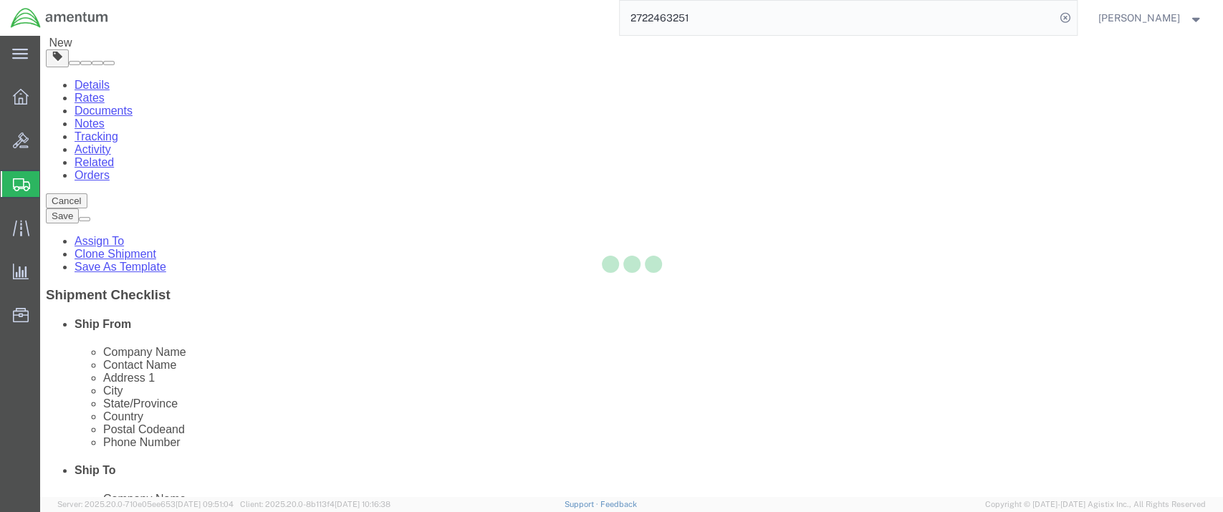
select select
select select "DEPARTMENT"
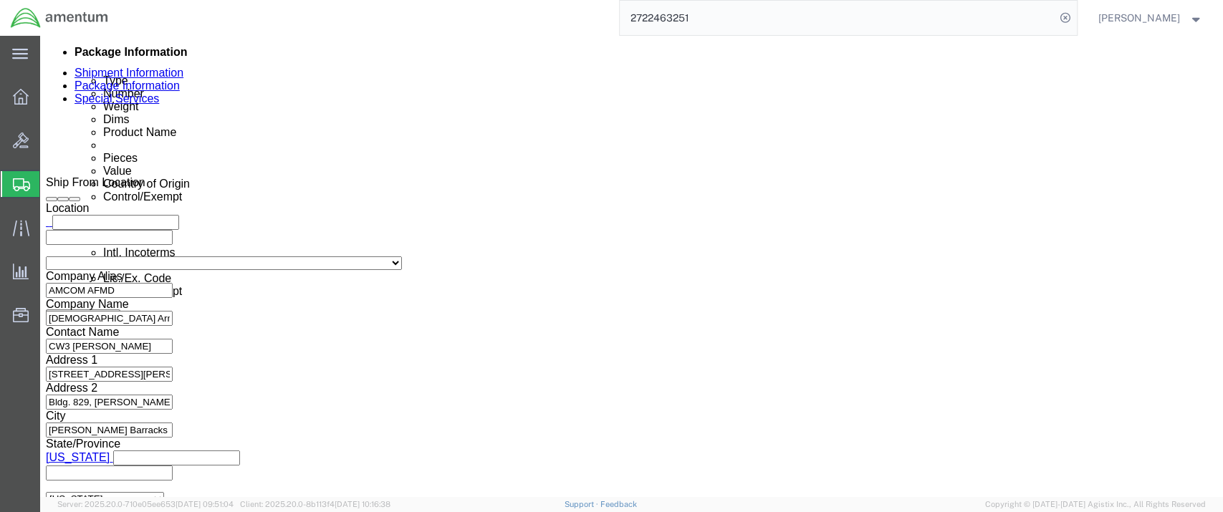
scroll to position [636, 0]
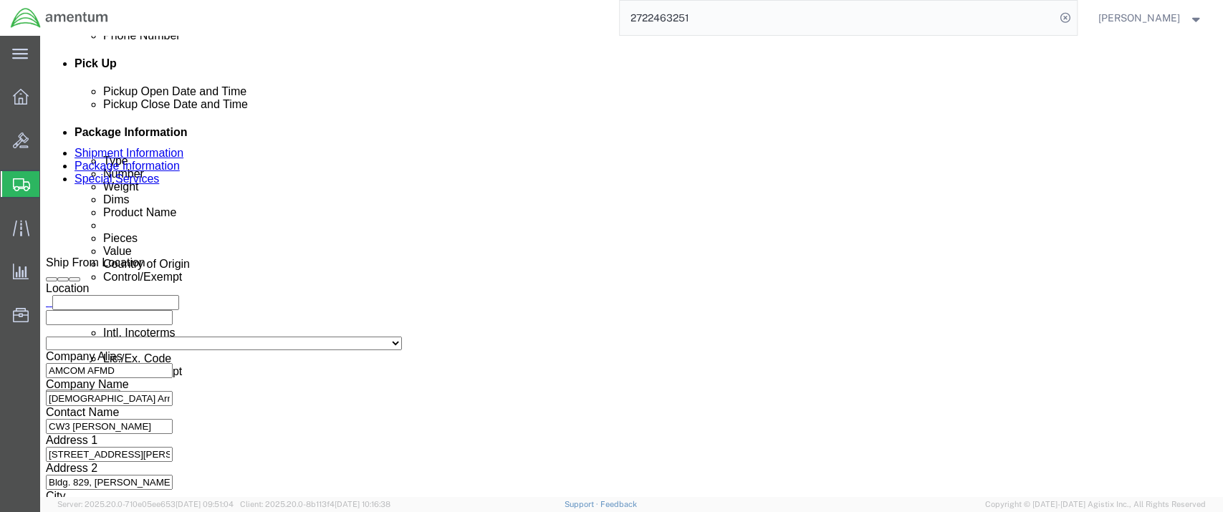
click select "Select Carriage Insurance Paid Carriage Paid To Cost and Freight Cost Insurance…"
select select "DDP"
click select "Select Carriage Insurance Paid Carriage Paid To Cost and Freight Cost Insurance…"
select select "SHIP"
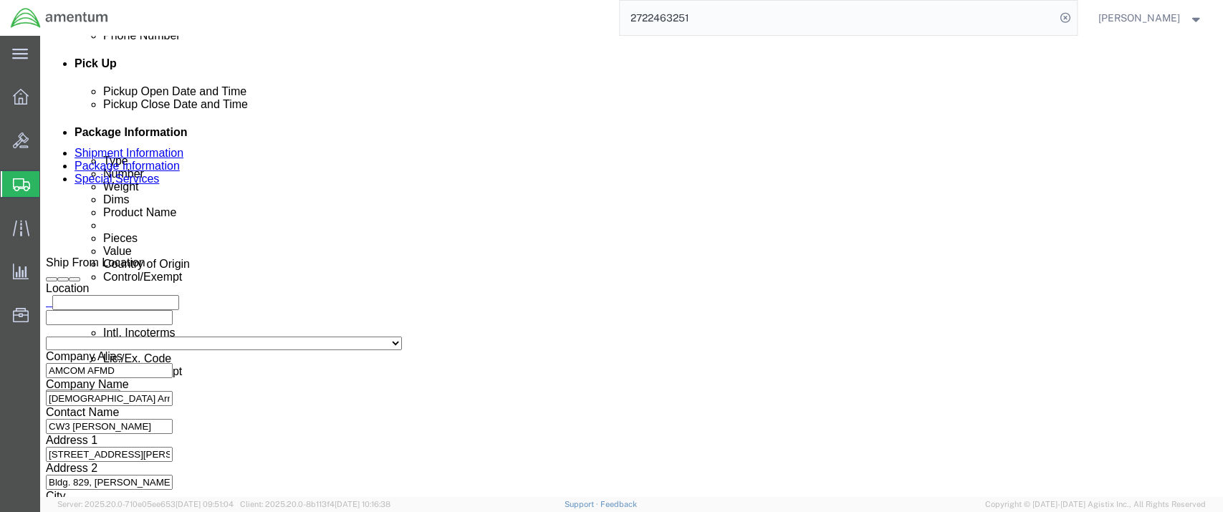
click select "Select Recipient Account Sender/Shipper Third Party Account"
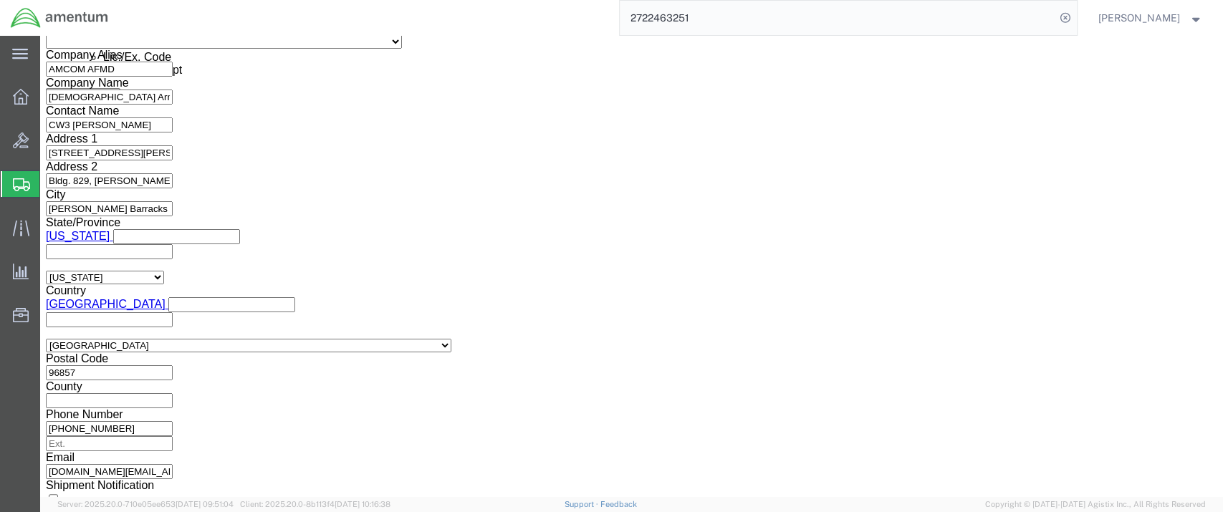
scroll to position [955, 0]
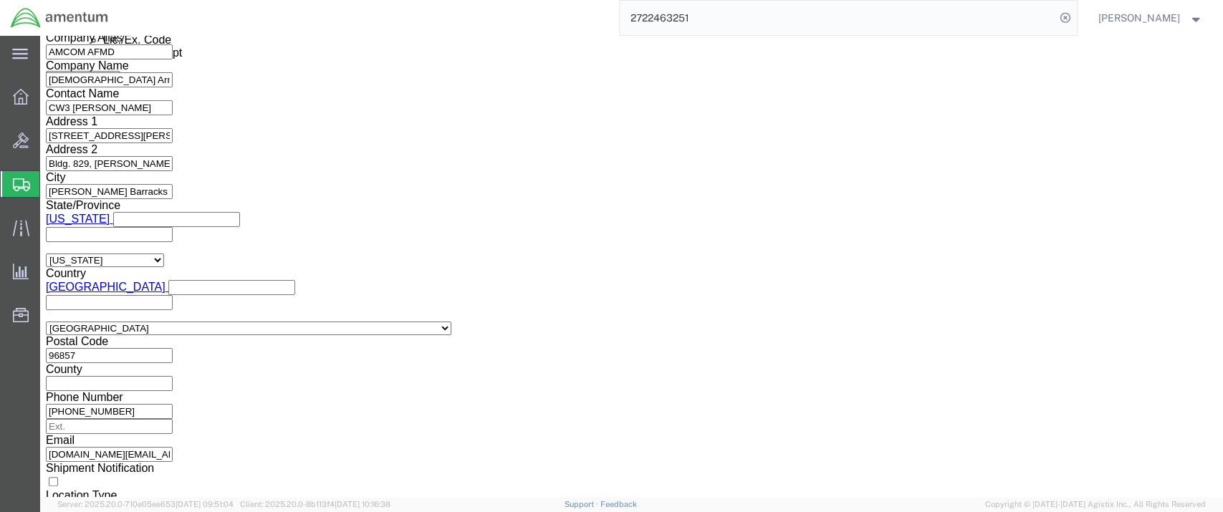
click link
type input "[PERSON_NAME][EMAIL_ADDRESS][DOMAIN_NAME]"
click input "BOL"
checkbox input "true"
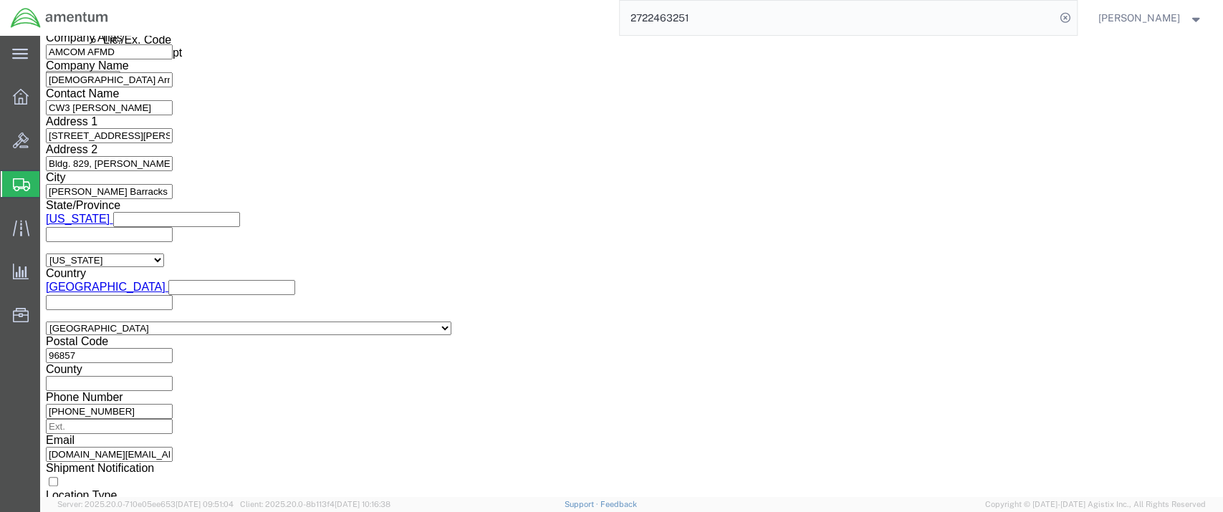
click input "Packing List"
checkbox input "true"
click input "Shipping Label"
checkbox input "true"
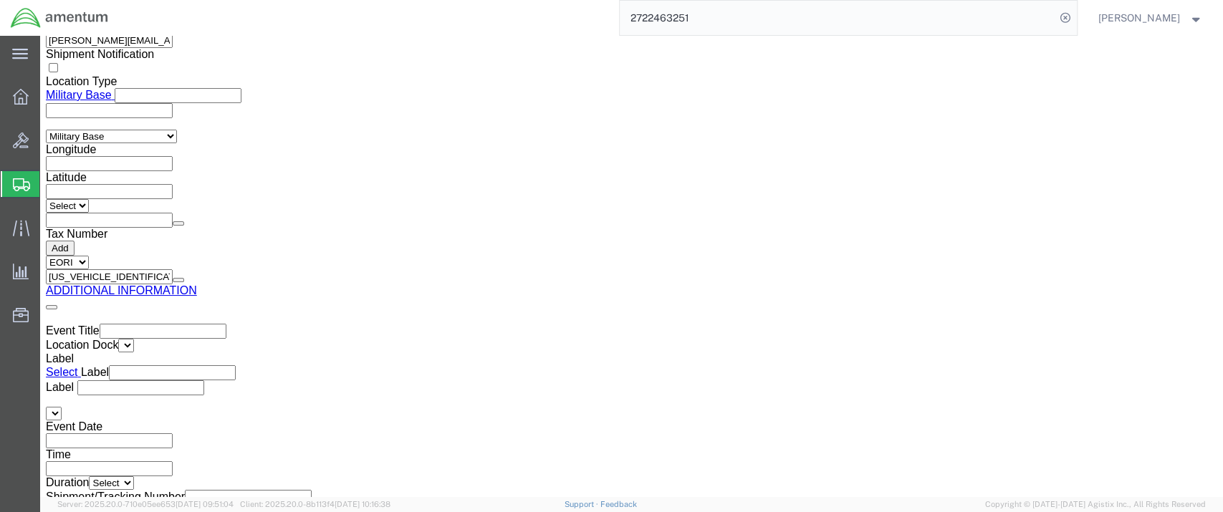
scroll to position [2212, 0]
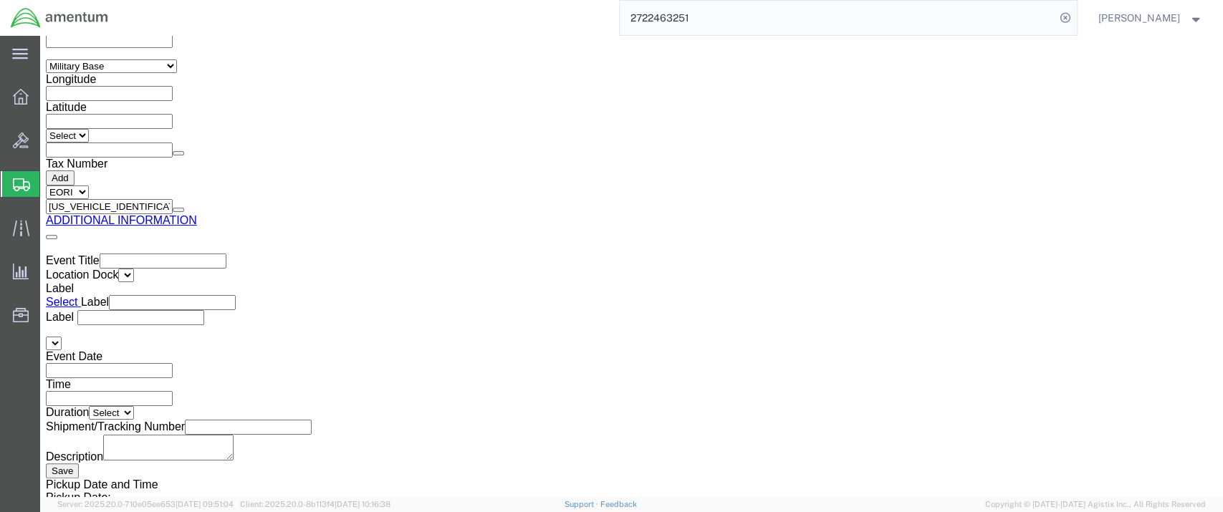
click button "Save"
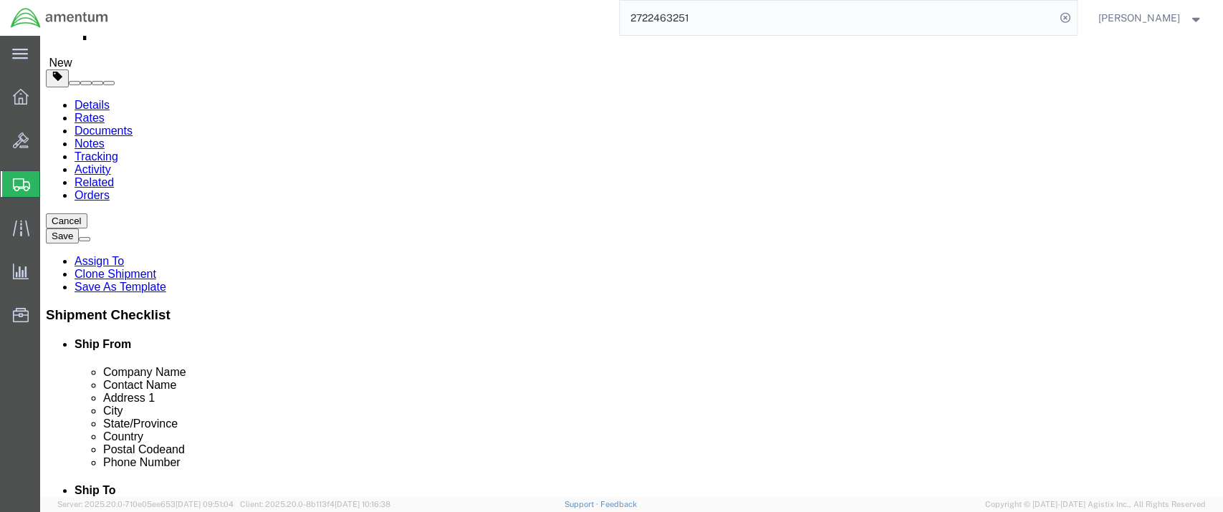
scroll to position [0, 0]
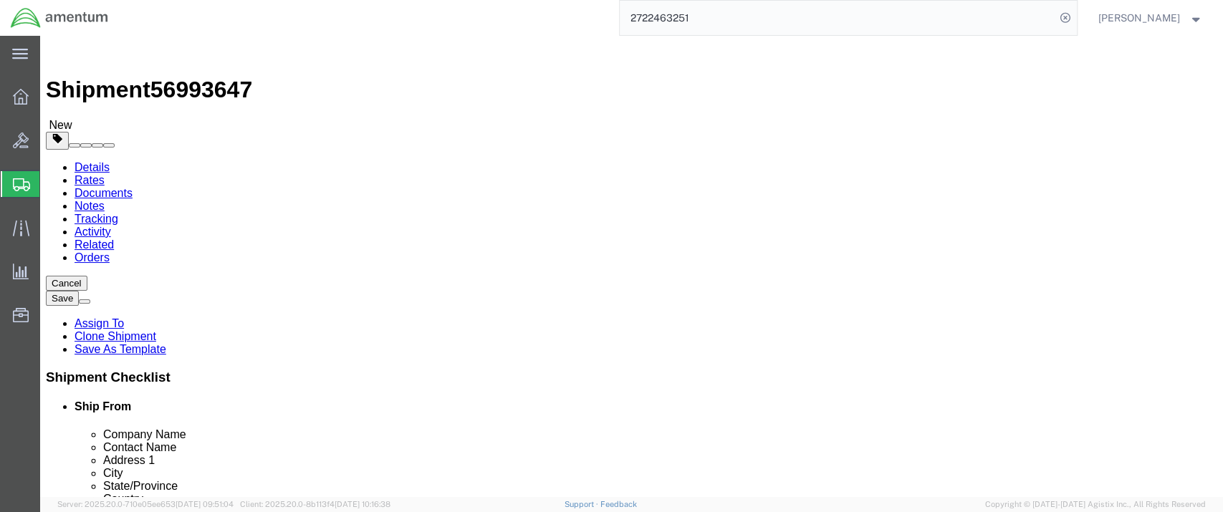
click button "Save"
click icon
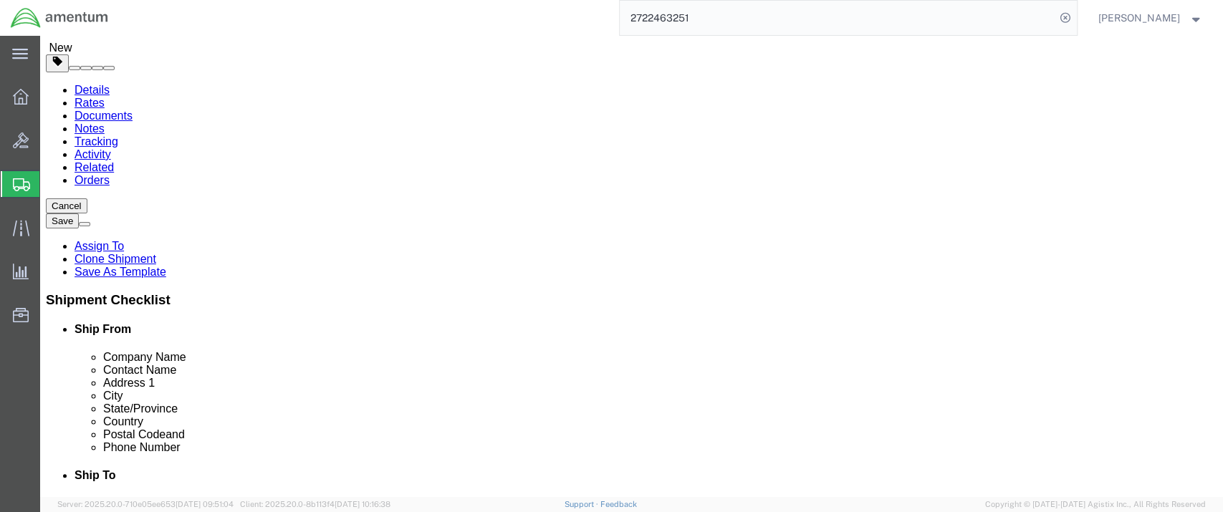
scroll to position [80, 0]
click icon
click input "[DEMOGRAPHIC_DATA] Army"
type input "[DEMOGRAPHIC_DATA] Army"
click label "Company Alias"
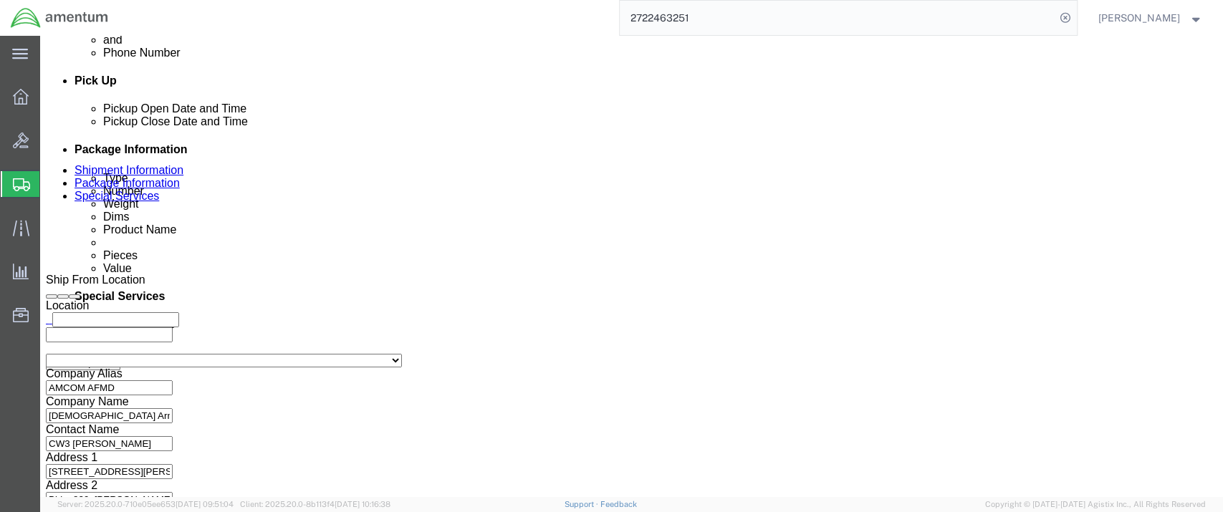
scroll to position [636, 0]
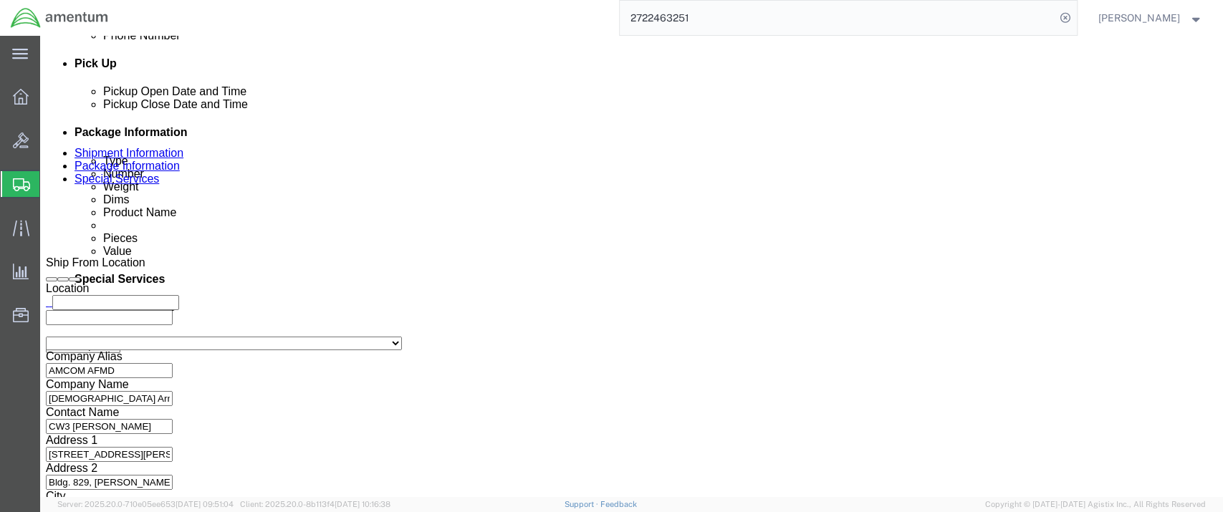
click button "Save"
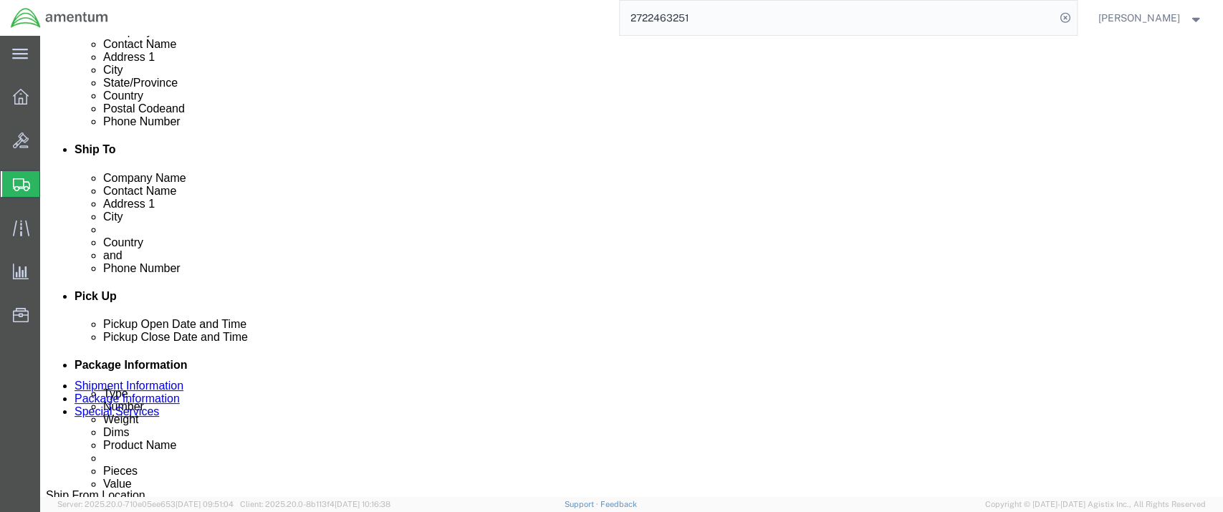
scroll to position [398, 0]
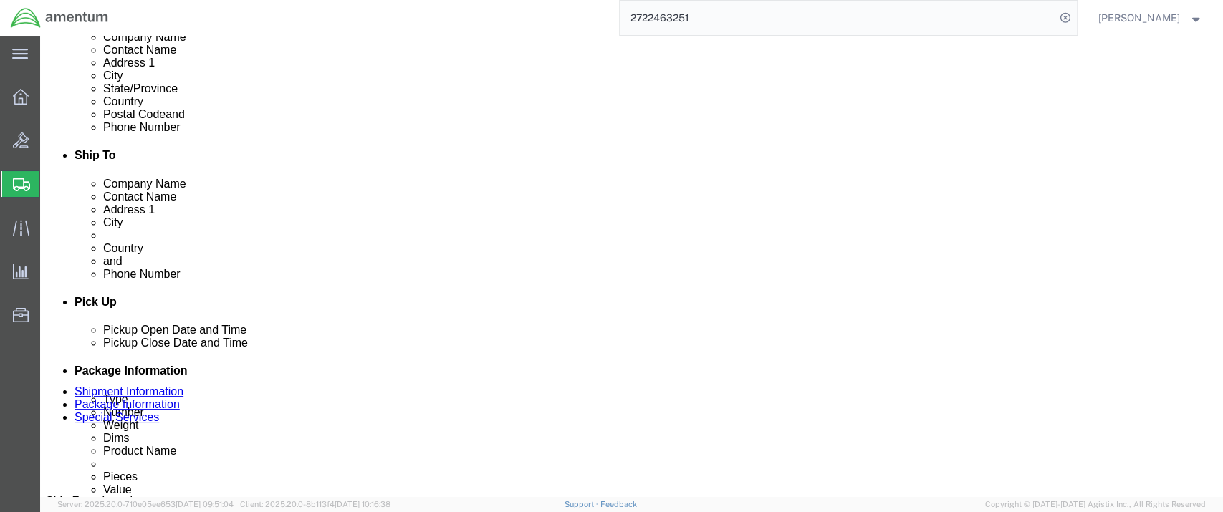
click button "Rate Shipment"
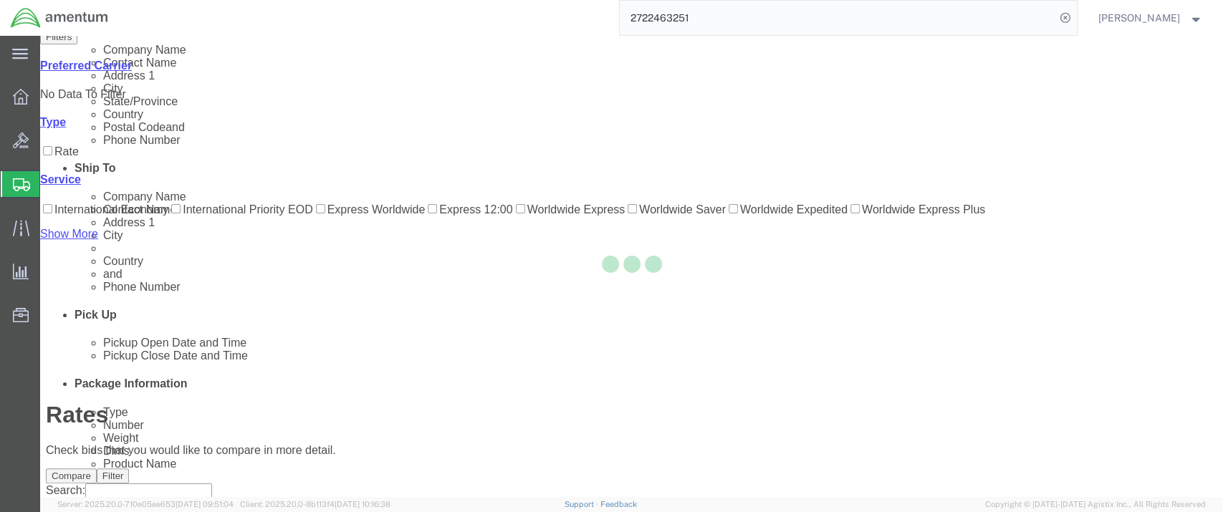
scroll to position [32, 0]
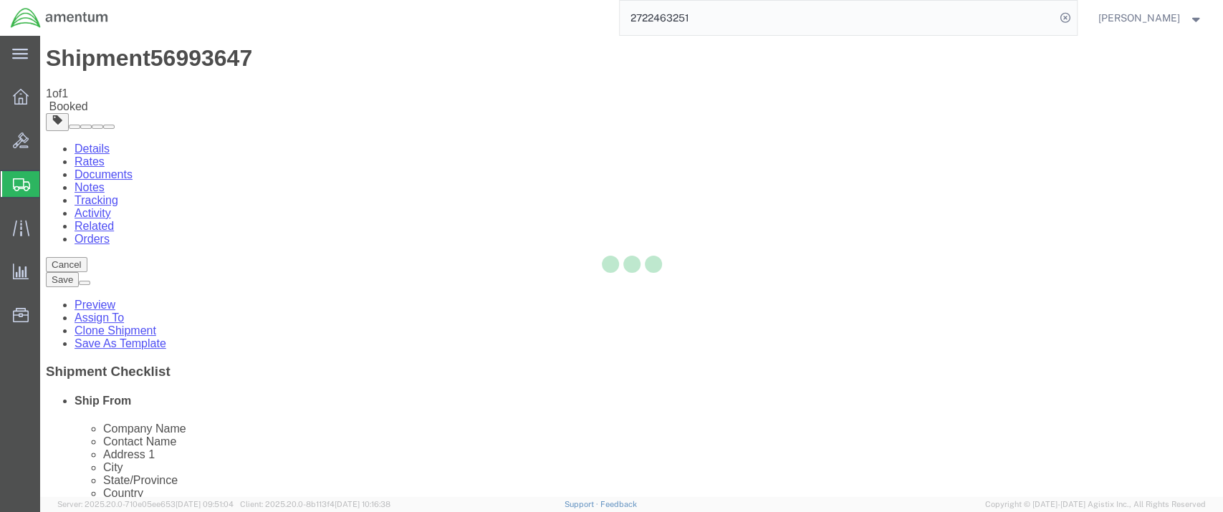
scroll to position [0, 0]
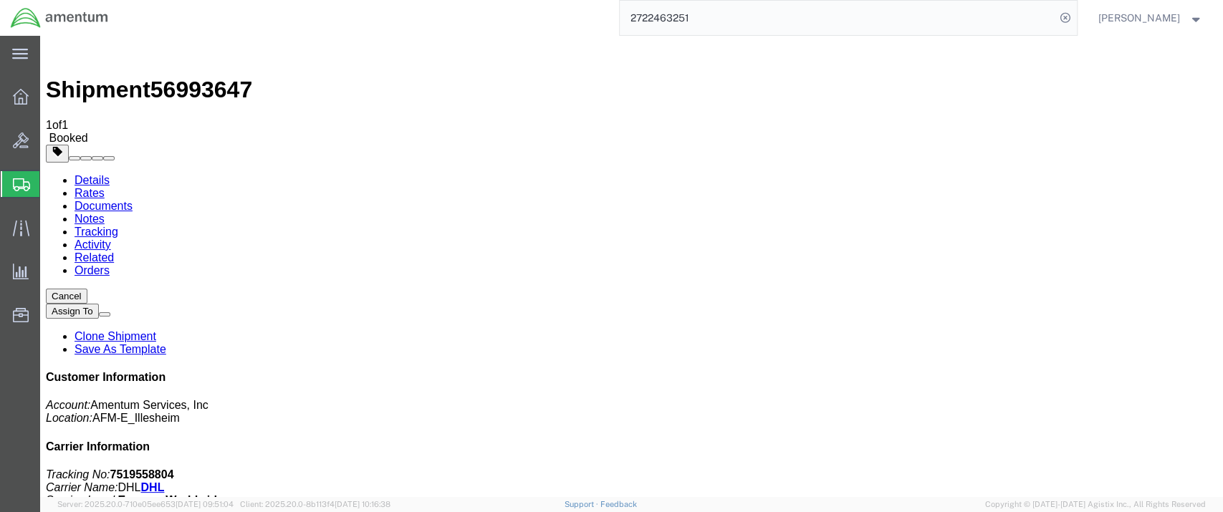
click at [100, 174] on link "Details" at bounding box center [92, 180] width 35 height 12
click link "Documents"
drag, startPoint x: 1071, startPoint y: 216, endPoint x: 1015, endPoint y: 218, distance: 56.6
click at [1015, 469] on p "Tracking No: 7519558804 Carrier Name: DHL DHL Service Level: Express Worldwide" at bounding box center [632, 488] width 1172 height 39
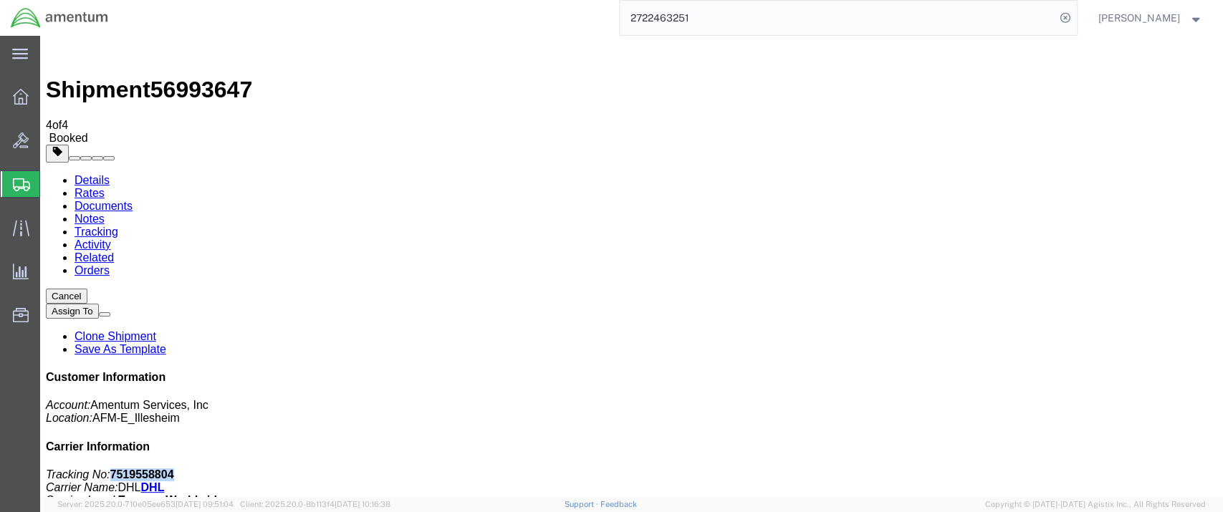
copy b "7519558804"
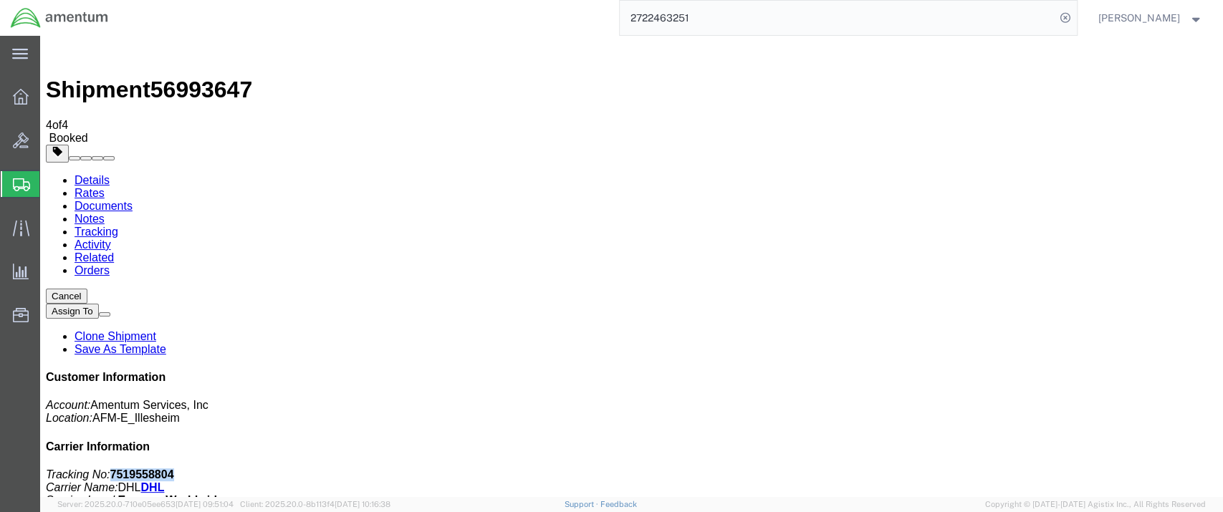
click at [93, 174] on link "Details" at bounding box center [92, 180] width 35 height 12
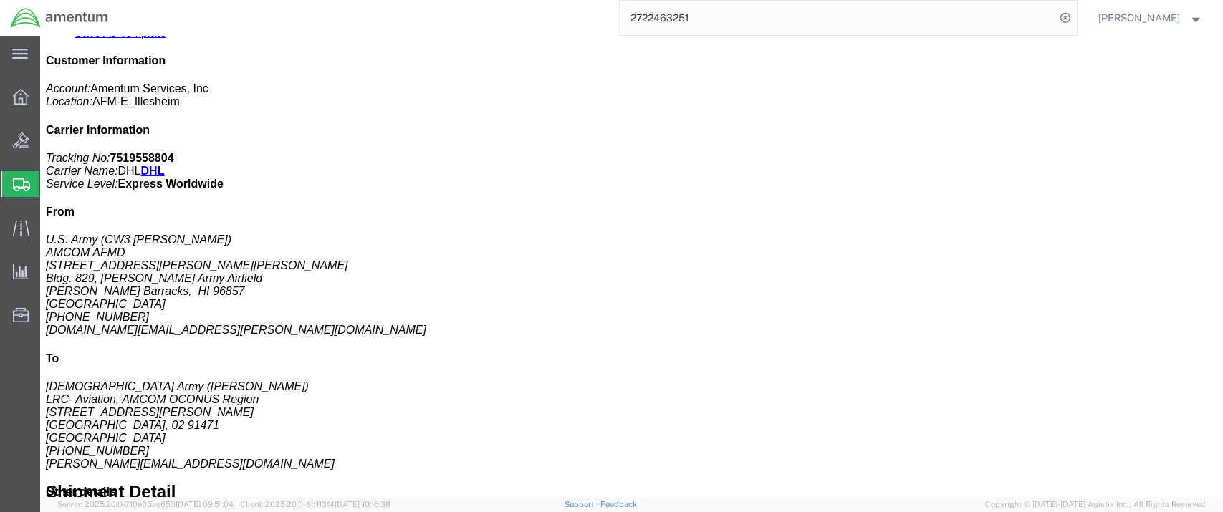
scroll to position [319, 0]
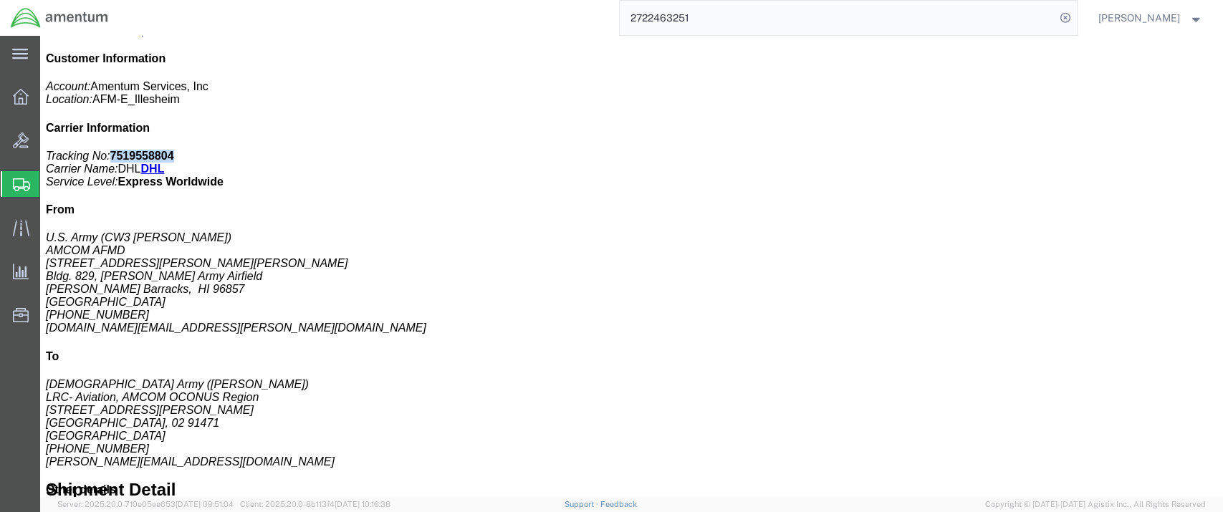
drag, startPoint x: 1038, startPoint y: 181, endPoint x: 973, endPoint y: 185, distance: 64.6
click p "Tracking No: 7519558804 Carrier Name: DHL DHL Service Level: Express Worldwide"
copy b "7519558804"
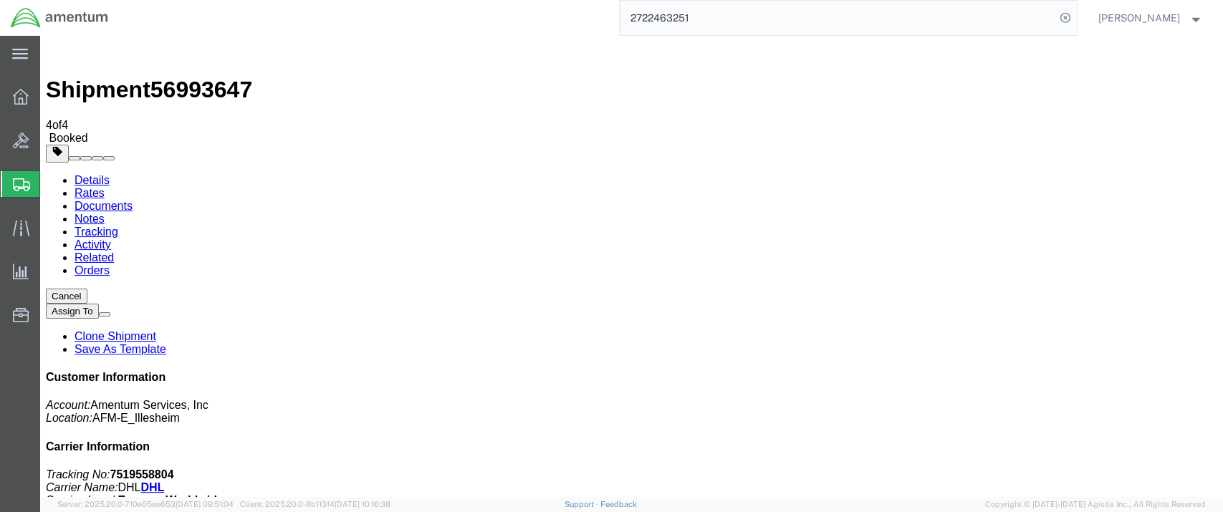
drag, startPoint x: 916, startPoint y: 293, endPoint x: 937, endPoint y: 292, distance: 20.1
click address "U.S. Army (CW3 [PERSON_NAME]) AMCOM AFMD 1935 [PERSON_NAME] [PERSON_NAME] Ave. …"
drag, startPoint x: 911, startPoint y: 289, endPoint x: 1033, endPoint y: 289, distance: 121.8
click div "Customer Information Account: Amentum Services, Inc Location: AFM-E_Illesheim C…"
copy address "[STREET_ADDRESS][PERSON_NAME][PERSON_NAME]"
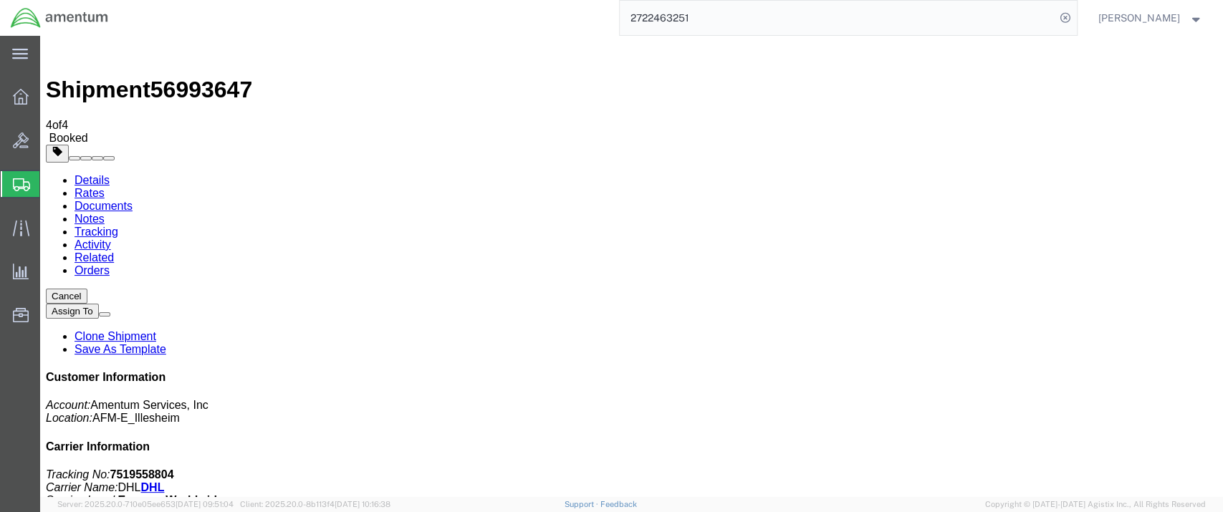
drag, startPoint x: 1060, startPoint y: 305, endPoint x: 914, endPoint y: 309, distance: 146.2
click address "U.S. Army (CW3 [PERSON_NAME]) AMCOM AFMD 1935 [PERSON_NAME] [PERSON_NAME] Ave. …"
copy address "Bldg. 829, [PERSON_NAME] Army Airfield"
drag, startPoint x: 915, startPoint y: 320, endPoint x: 996, endPoint y: 320, distance: 81.0
click address "U.S. Army (CW3 [PERSON_NAME]) AMCOM AFMD 1935 [PERSON_NAME] [PERSON_NAME] Ave. …"
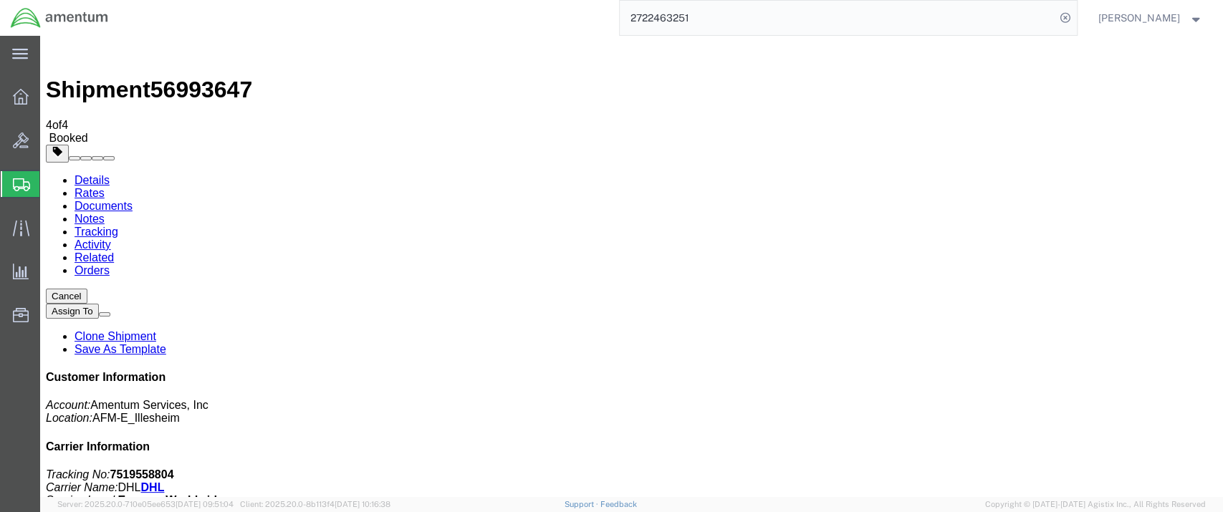
copy address "[PERSON_NAME] Barracks"
drag, startPoint x: 1038, startPoint y: 364, endPoint x: 914, endPoint y: 363, distance: 124.0
click address "U.S. Army (CW3 [PERSON_NAME]) AMCOM AFMD 1935 [PERSON_NAME] [PERSON_NAME] Ave. …"
copy address "[DOMAIN_NAME][EMAIL_ADDRESS][PERSON_NAME][DOMAIN_NAME]"
drag, startPoint x: 913, startPoint y: 348, endPoint x: 972, endPoint y: 347, distance: 58.8
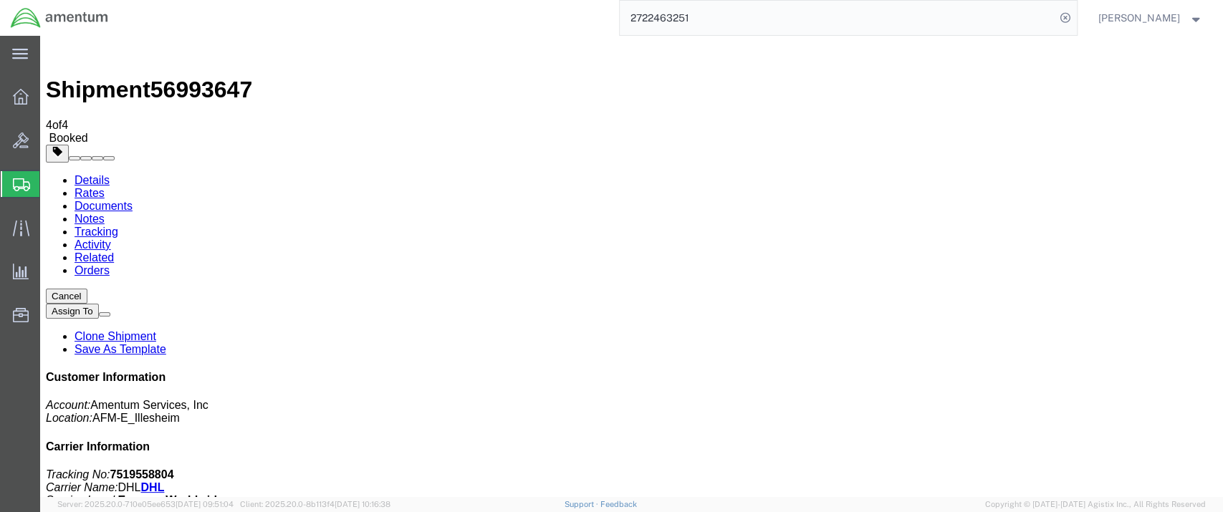
click address "U.S. Army (CW3 [PERSON_NAME]) AMCOM AFMD 1935 [PERSON_NAME] [PERSON_NAME] Ave. …"
copy address "[PHONE_NUMBER]"
drag, startPoint x: 969, startPoint y: 262, endPoint x: 995, endPoint y: 263, distance: 26.5
click address "U.S. Army (CW3 [PERSON_NAME]) AMCOM AFMD 1935 [PERSON_NAME] [PERSON_NAME] Ave. …"
drag, startPoint x: 967, startPoint y: 259, endPoint x: 1039, endPoint y: 259, distance: 71.7
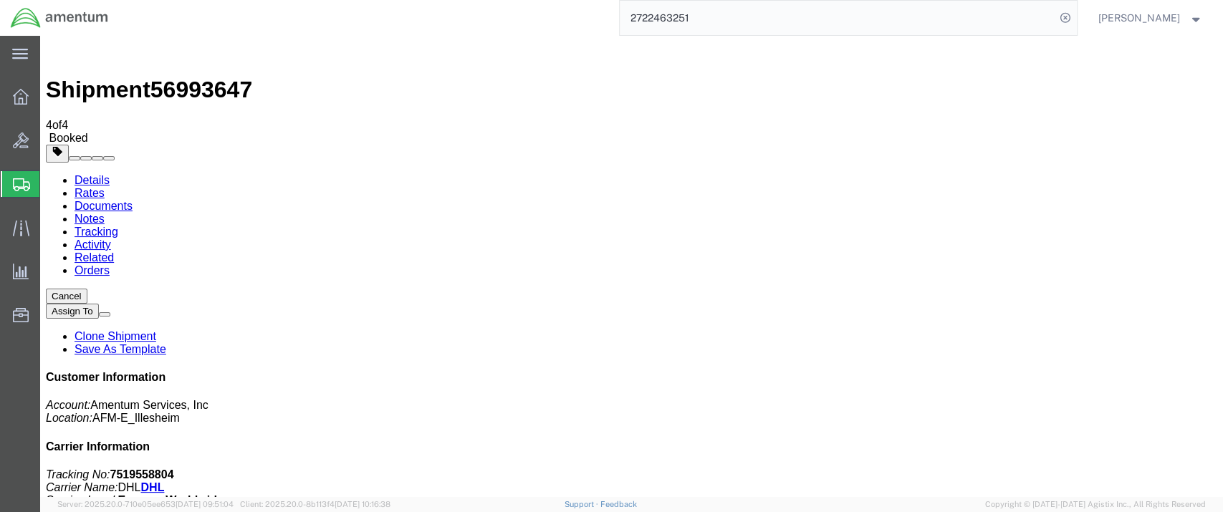
click address "U.S. Army (CW3 [PERSON_NAME]) AMCOM AFMD 1935 [PERSON_NAME] [PERSON_NAME] Ave. …"
copy address "CW3 [PERSON_NAME]"
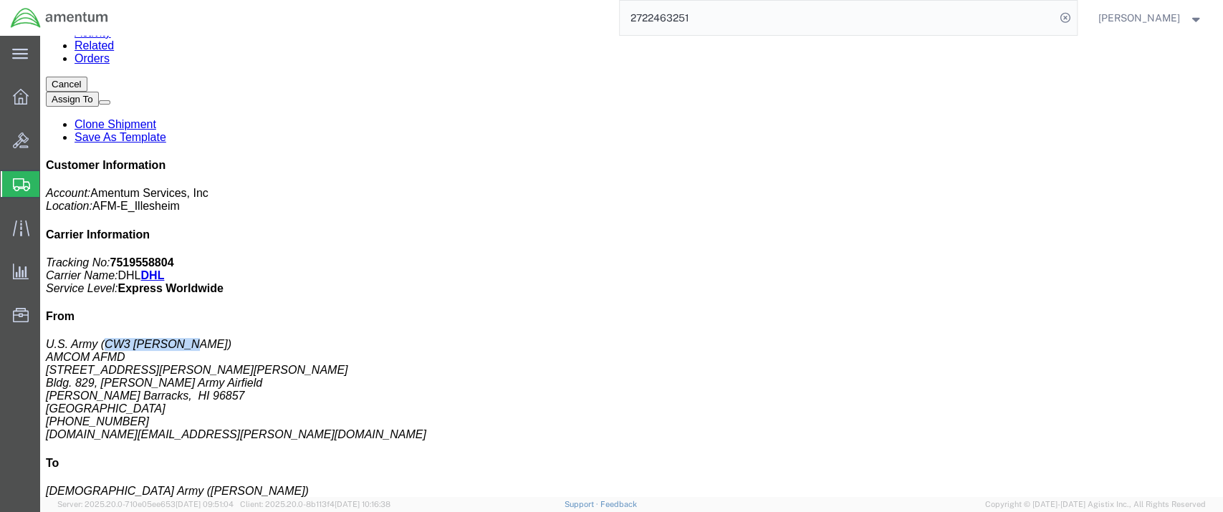
scroll to position [239, 0]
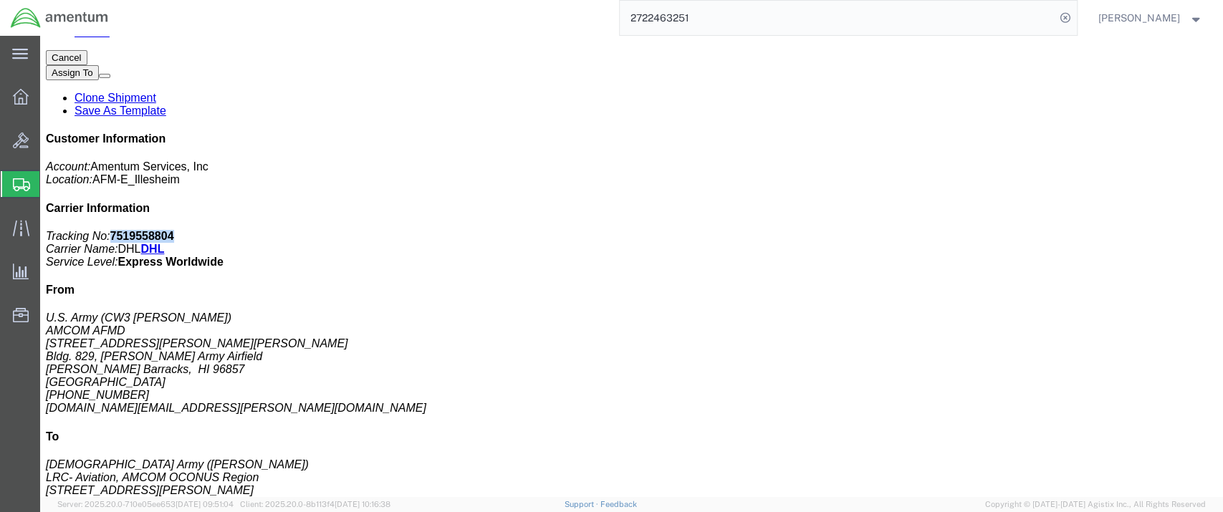
drag, startPoint x: 1028, startPoint y: 185, endPoint x: 975, endPoint y: 185, distance: 53.0
click b "7519558804"
